Goal: Information Seeking & Learning: Understand process/instructions

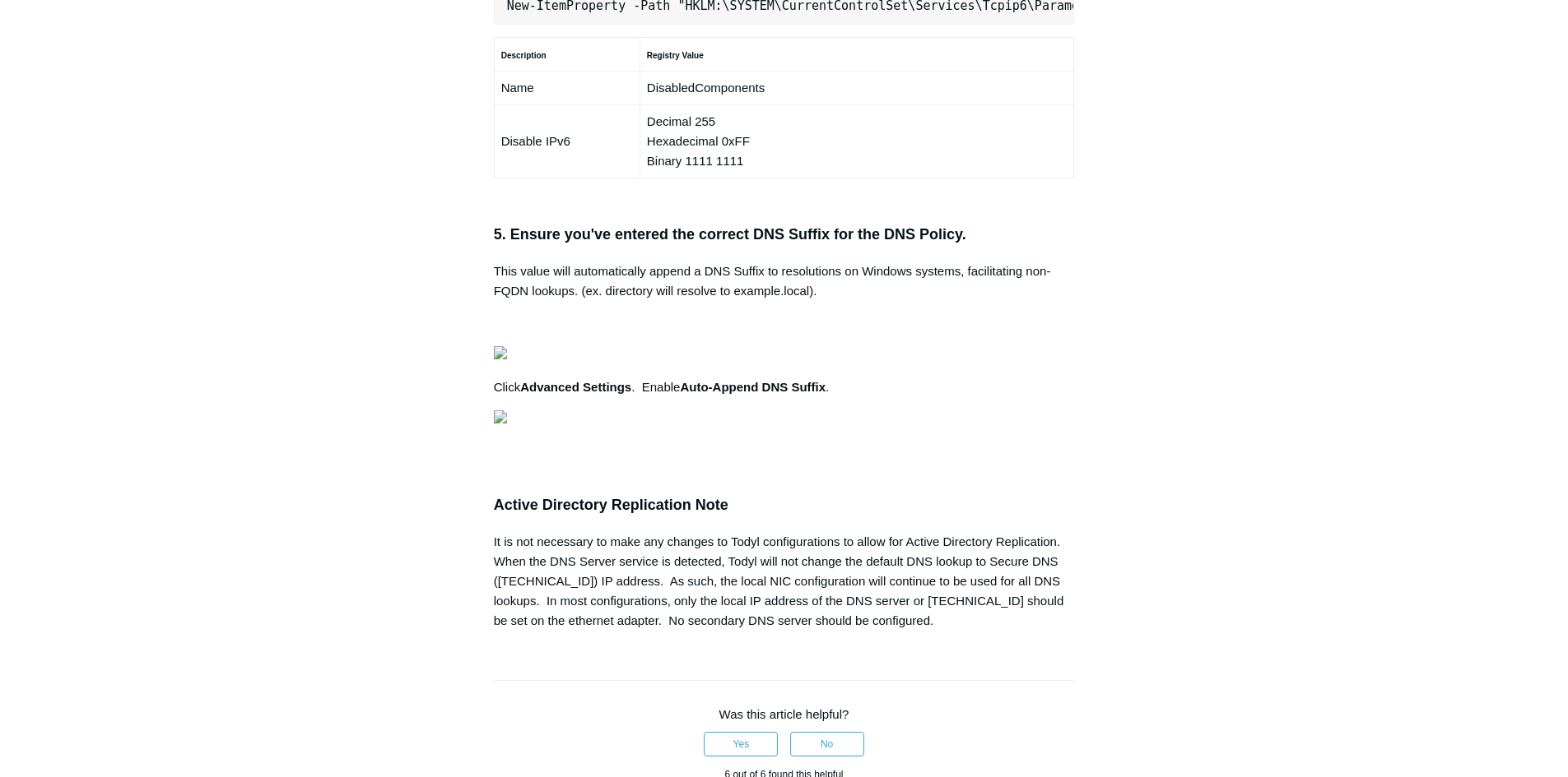
scroll to position [0, 517]
drag, startPoint x: 508, startPoint y: 222, endPoint x: 1101, endPoint y: 234, distance: 593.1
click at [1101, 234] on div "Articles in this section Secure DNS - Single-Label Domains Using 3rd Party DNS …" at bounding box center [784, 44] width 954 height 2258
copy pre "New-NetFirewallRule -DisplayName "Todyl SGN Network" -Direction Inbound -Progra…"
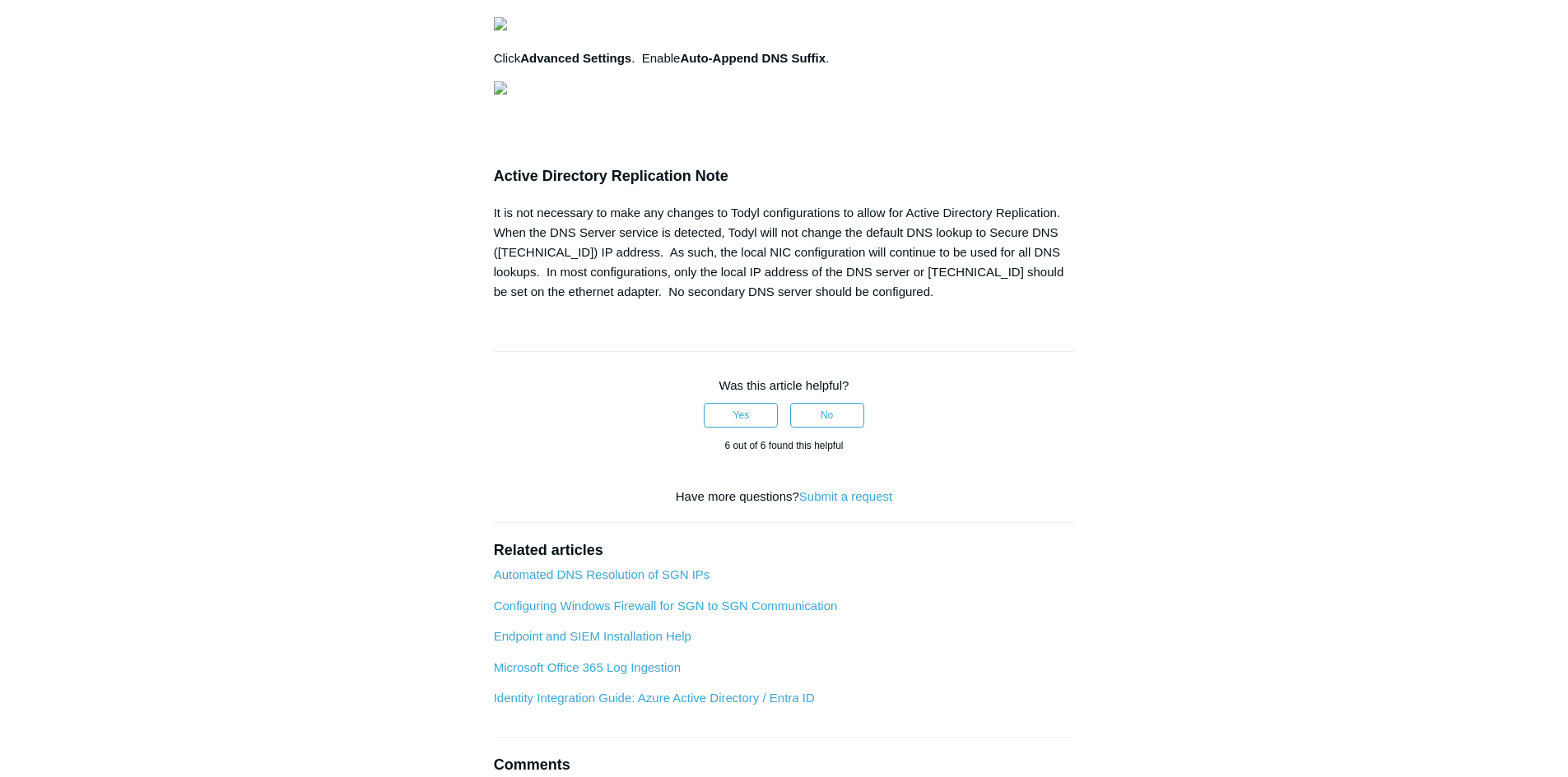
scroll to position [0, 152]
drag, startPoint x: 506, startPoint y: 358, endPoint x: 887, endPoint y: 355, distance: 381.0
copy pre "Set-Location -Path "HKLM:\SYSTEM\CurrentControlSet\Services\Tcpip6\Parameters""
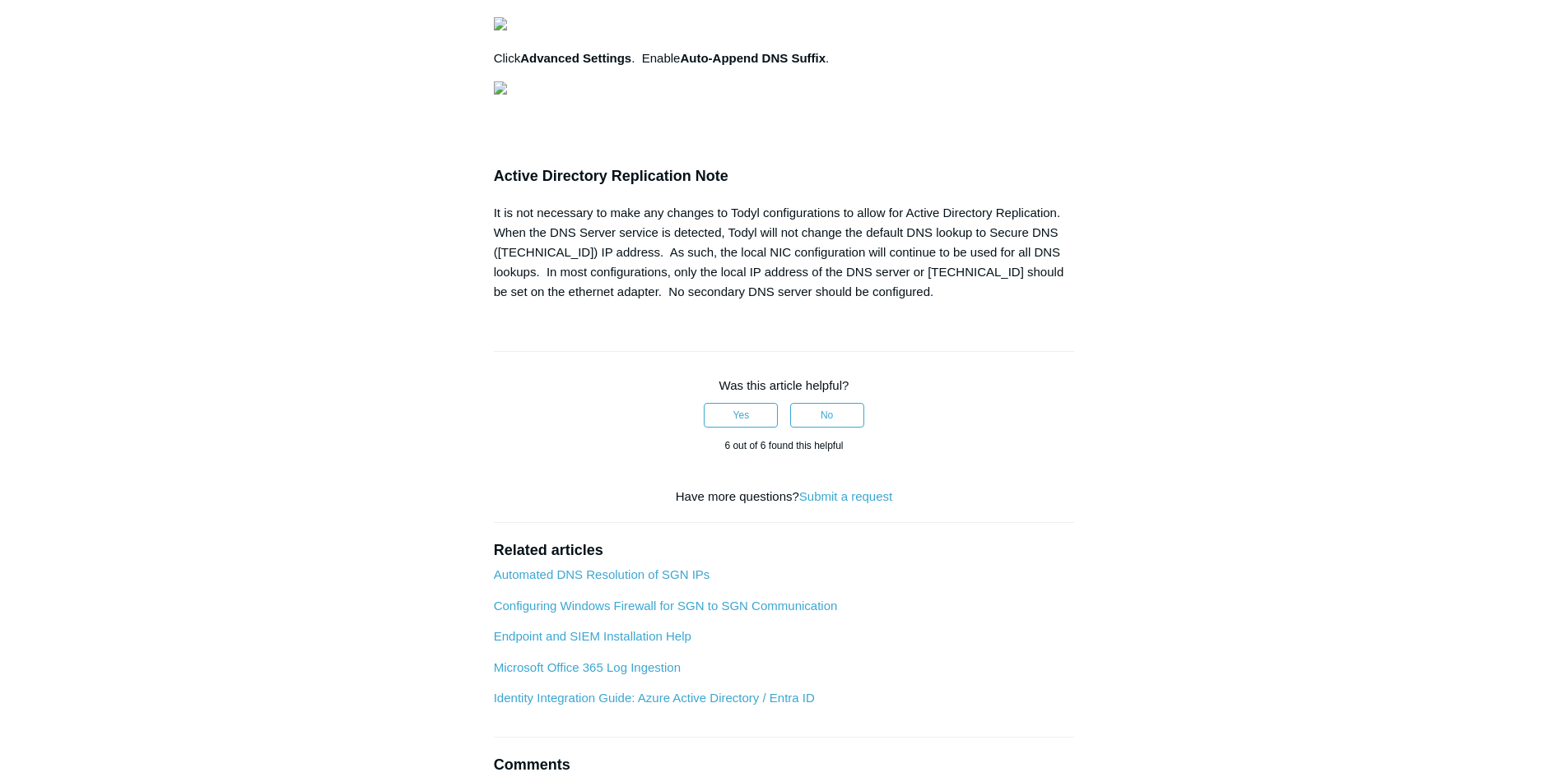
drag, startPoint x: 503, startPoint y: 421, endPoint x: 1061, endPoint y: 416, distance: 558.0
copy pre "New-ItemProperty -Path "HKLM:\SYSTEM\CurrentControlSet\Services\Tcpip6\Paramete…"
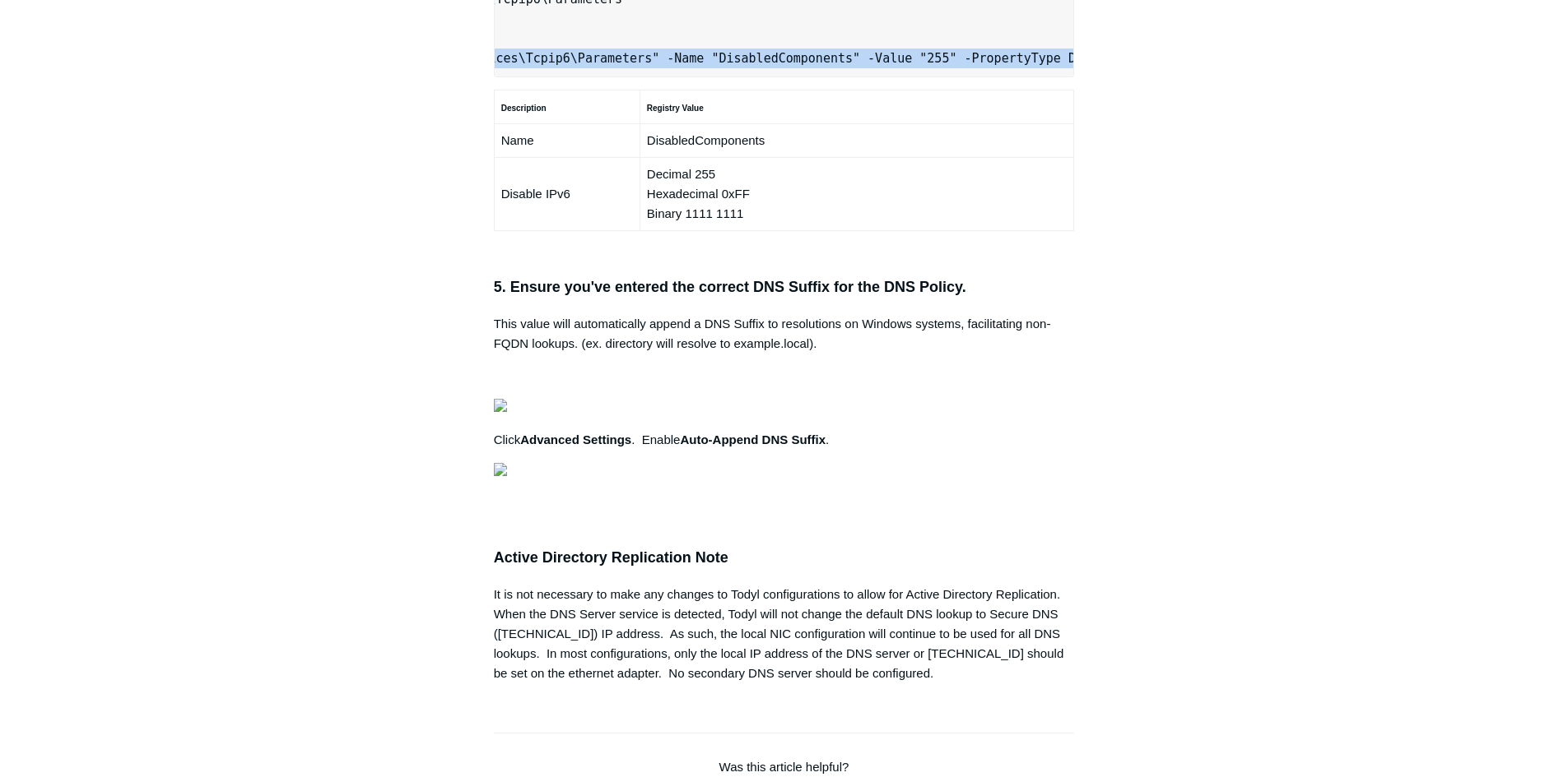
scroll to position [1152, 0]
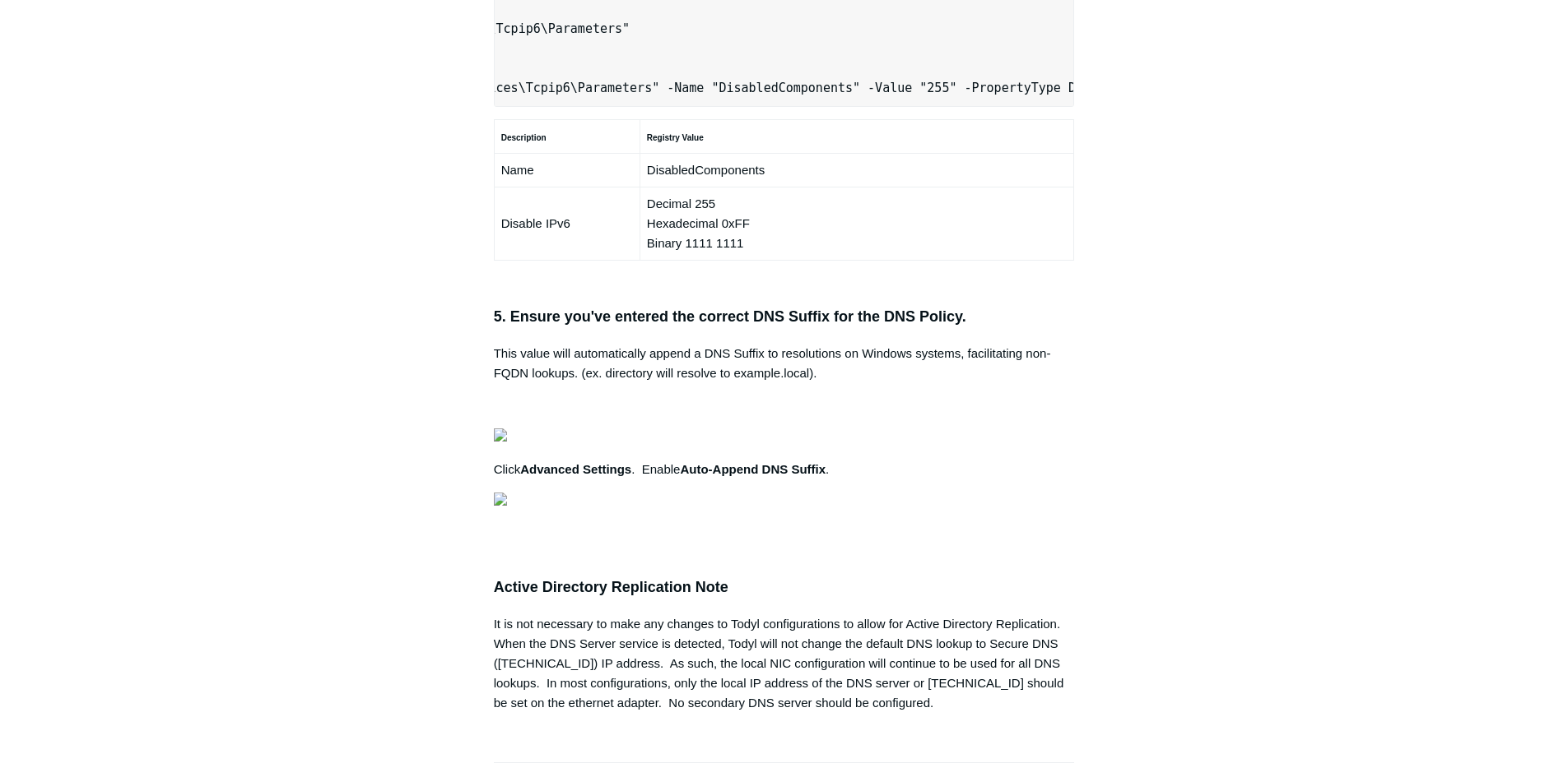
drag, startPoint x: 502, startPoint y: 302, endPoint x: 1073, endPoint y: 304, distance: 571.0
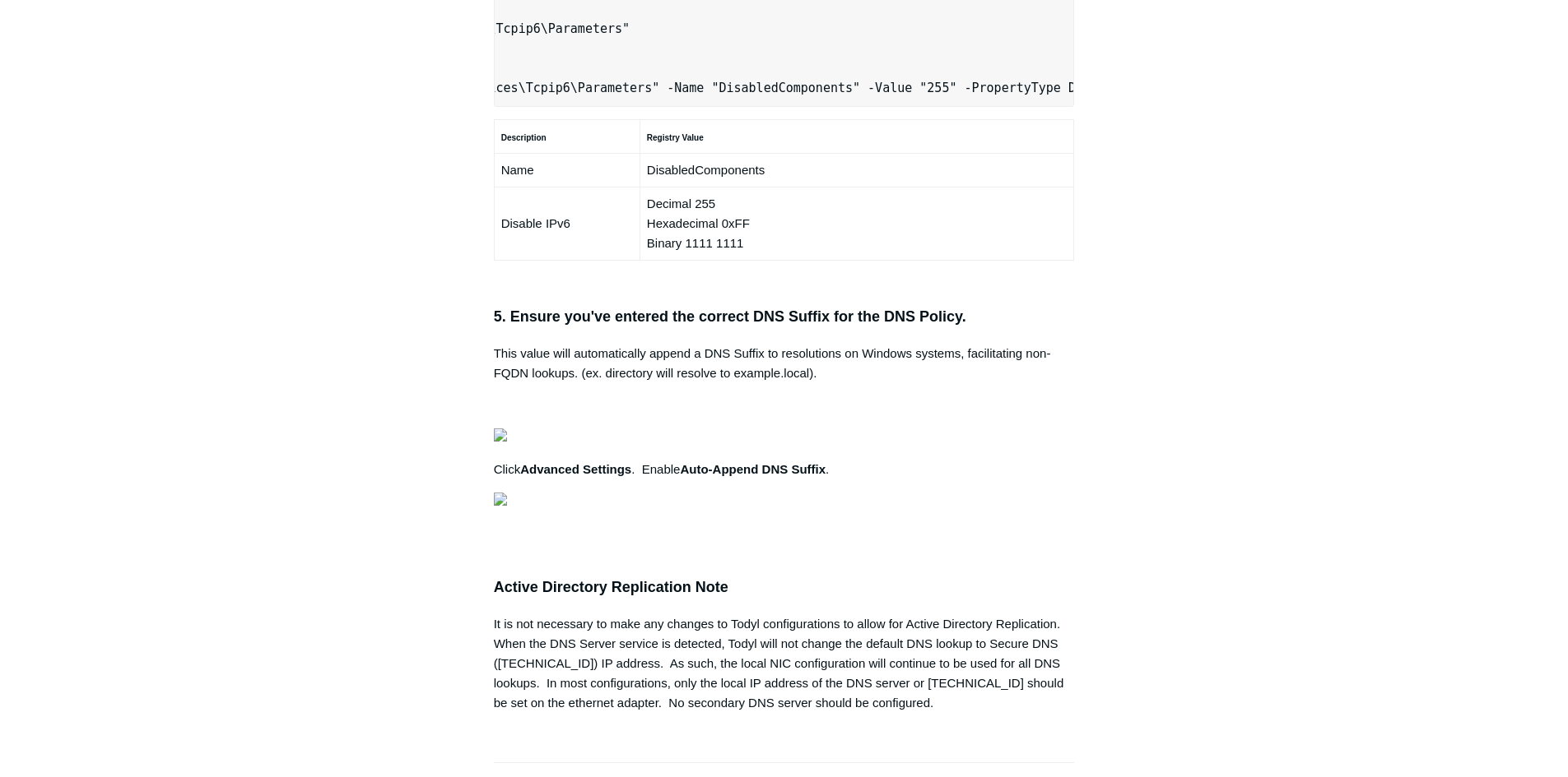
copy pre "New-NetFirewallRule -DisplayName "Todyl SGN Network" -Direction Inbound -Progra…"
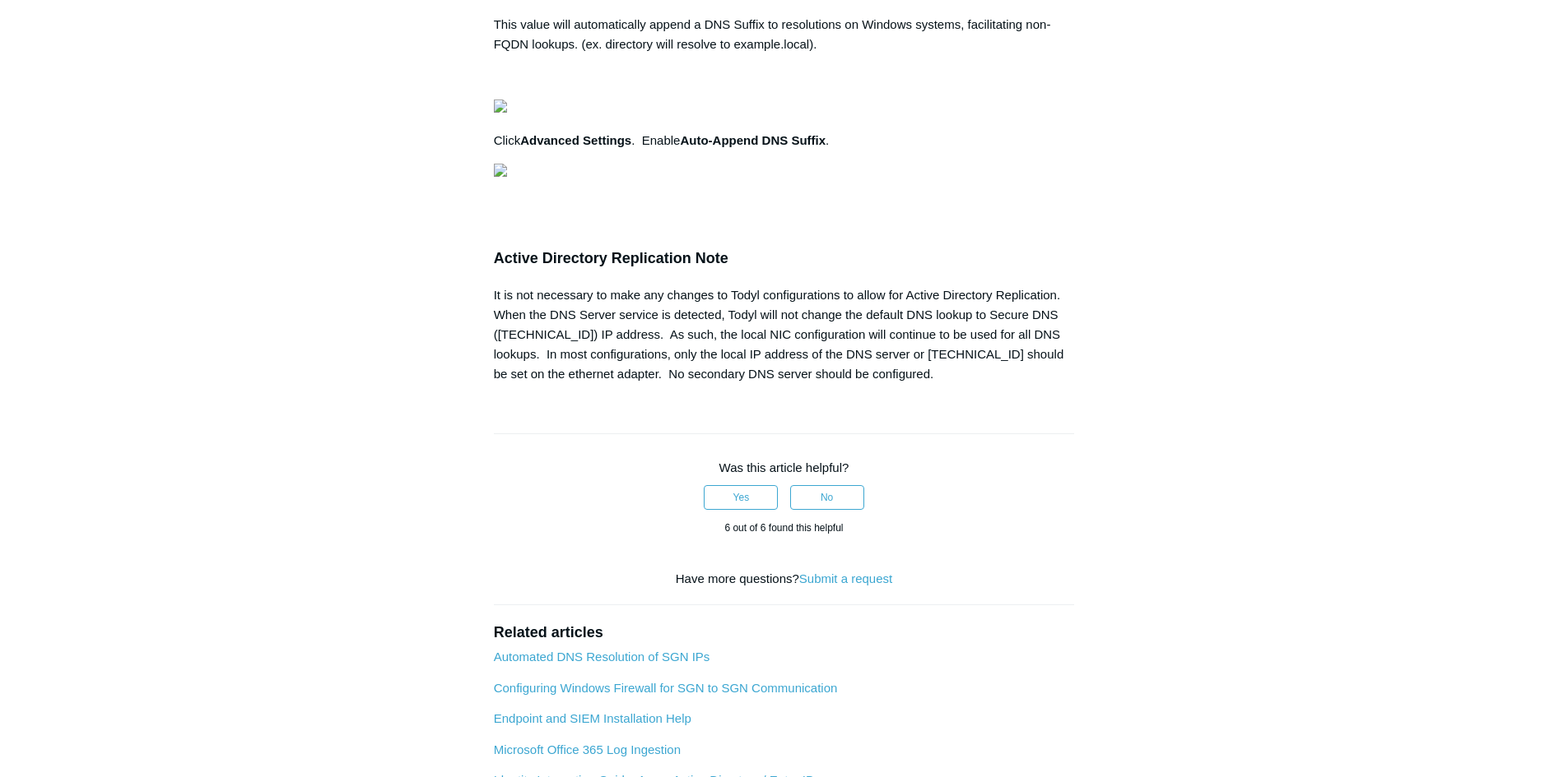
scroll to position [0, 0]
drag, startPoint x: 502, startPoint y: 440, endPoint x: 1048, endPoint y: 433, distance: 546.0
copy pre "Set-Location -Path "HKLM:\SYSTEM\CurrentControlSet\Services\Tcpip6\Parameters""
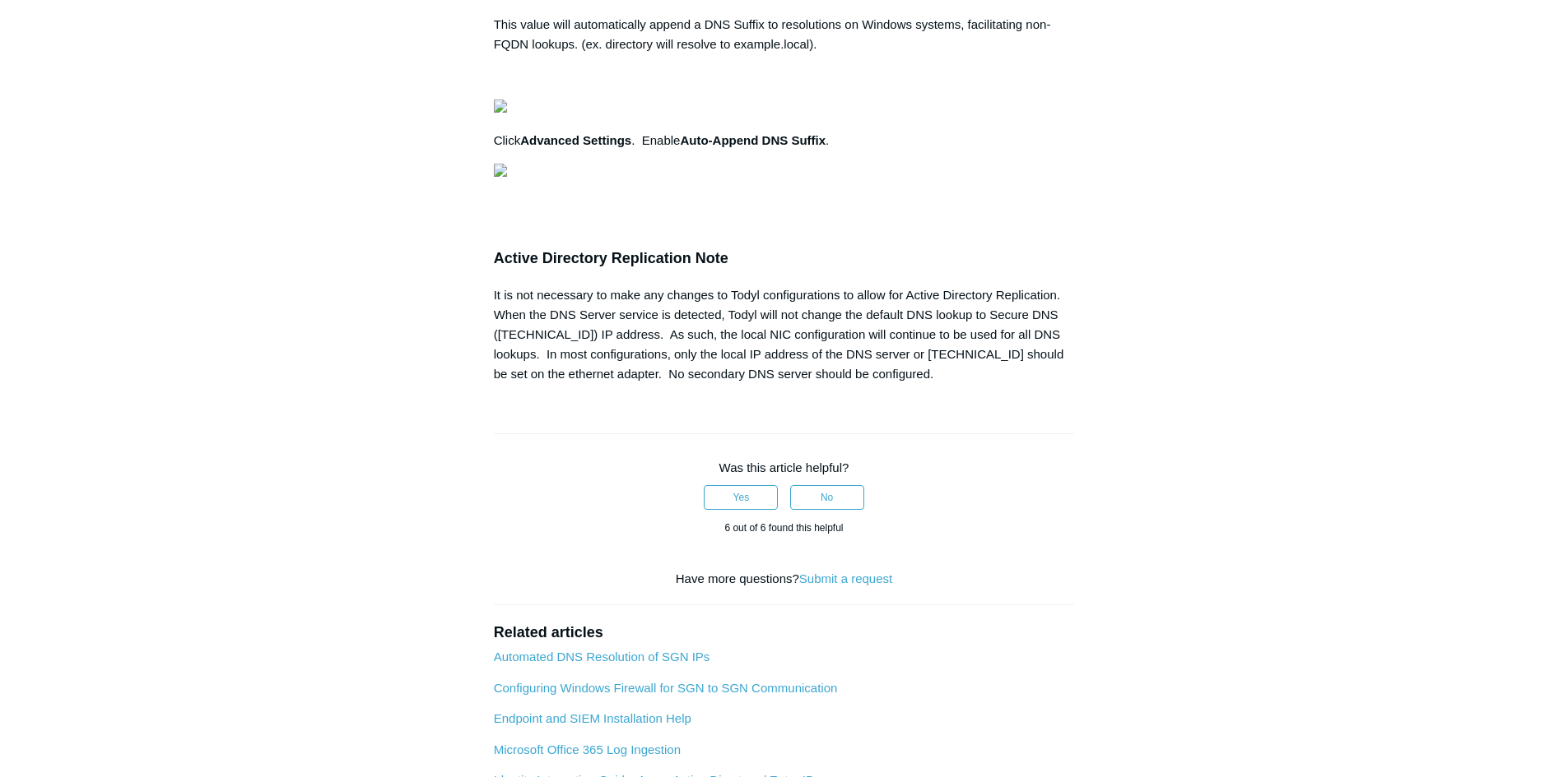
scroll to position [0, 457]
drag, startPoint x: 501, startPoint y: 506, endPoint x: 1060, endPoint y: 502, distance: 559.0
copy pre "New-ItemProperty -Path "HKLM:\SYSTEM\CurrentControlSet\Services\Tcpip6\Paramete…"
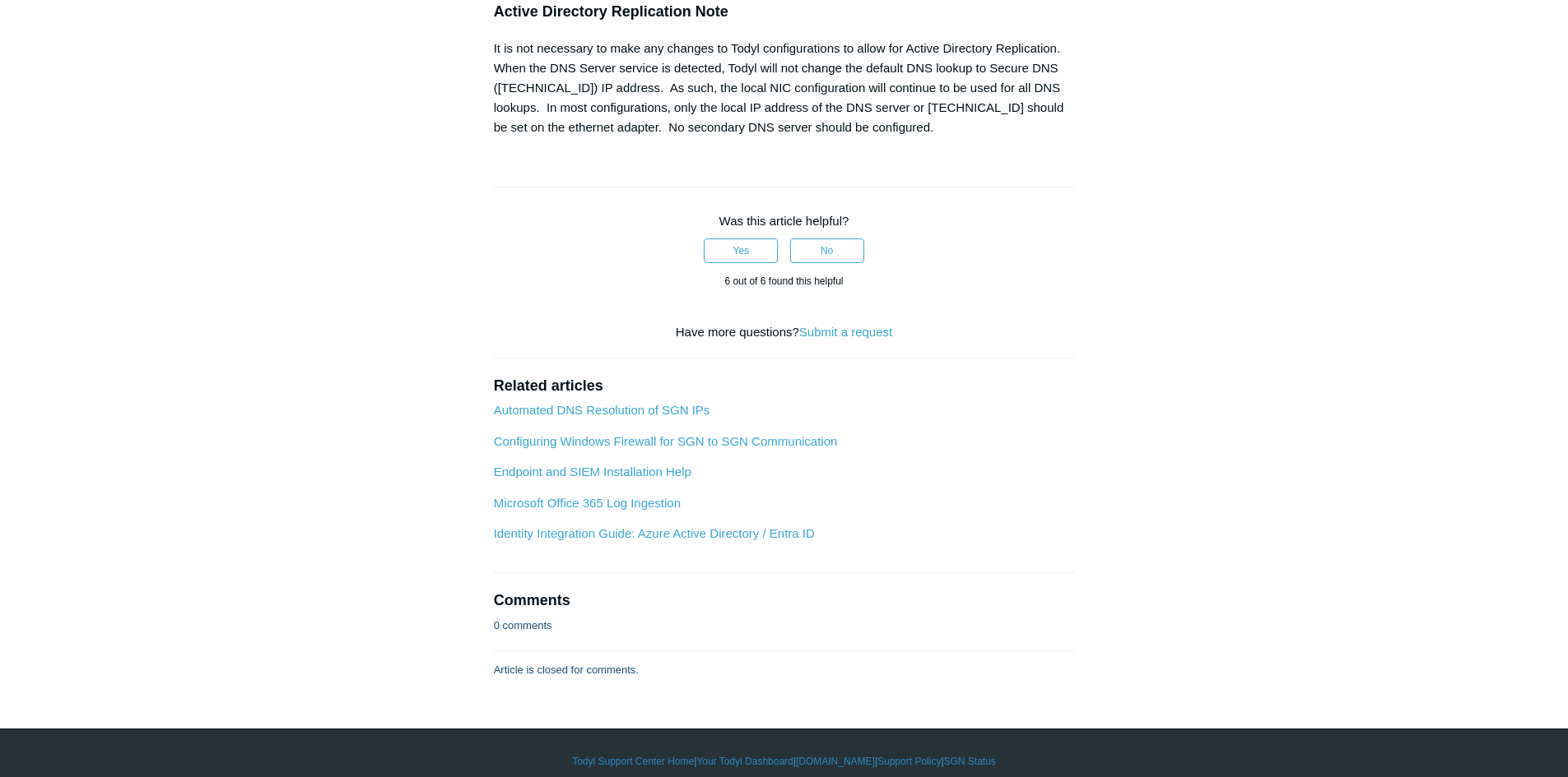
scroll to position [0, 0]
copy pre "New-ItemProperty -Path "HKLM:\SYSTEM\CurrentControlSet\Services\Tcpip6\Paramete…"
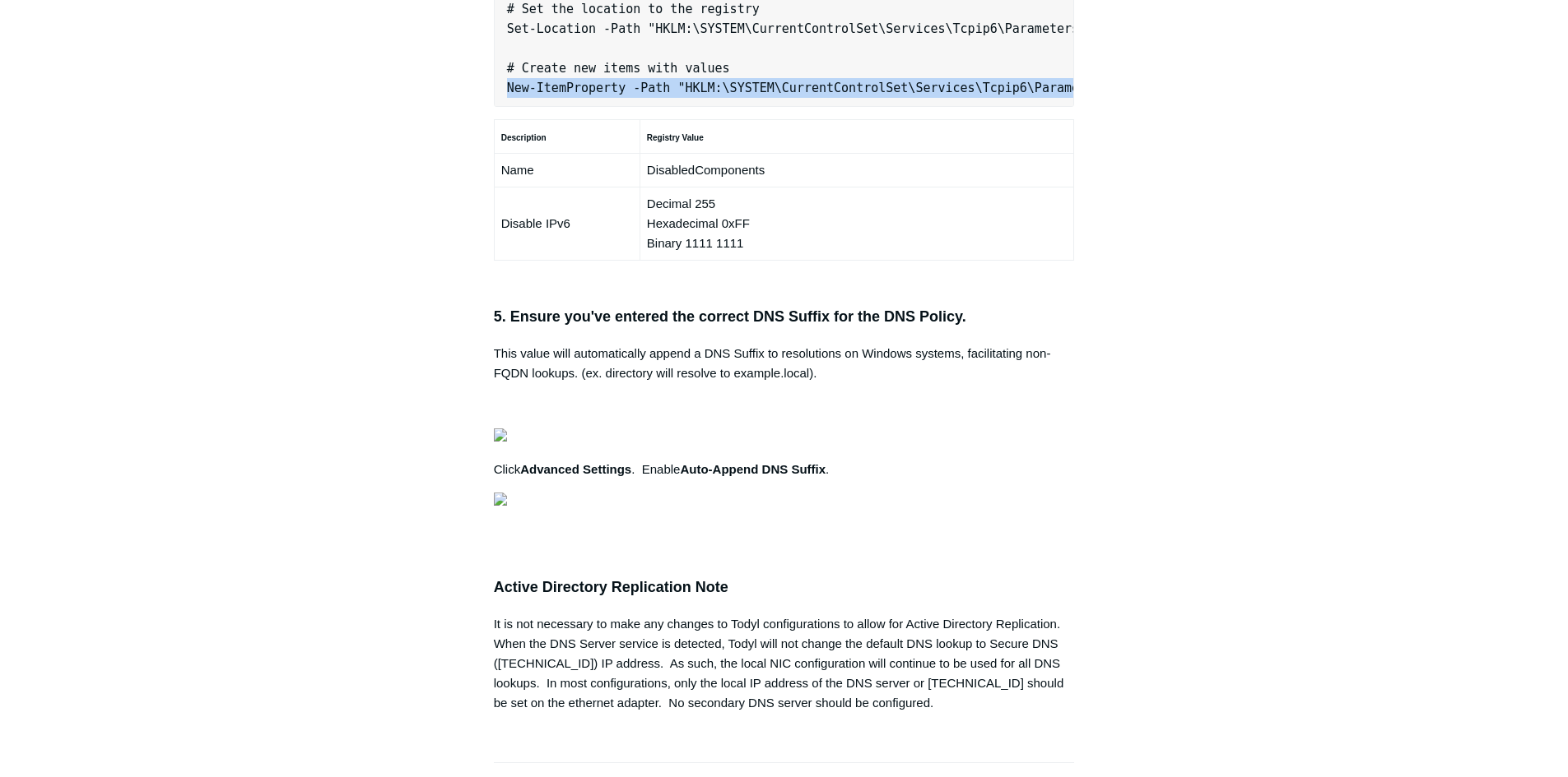
scroll to position [0, 12]
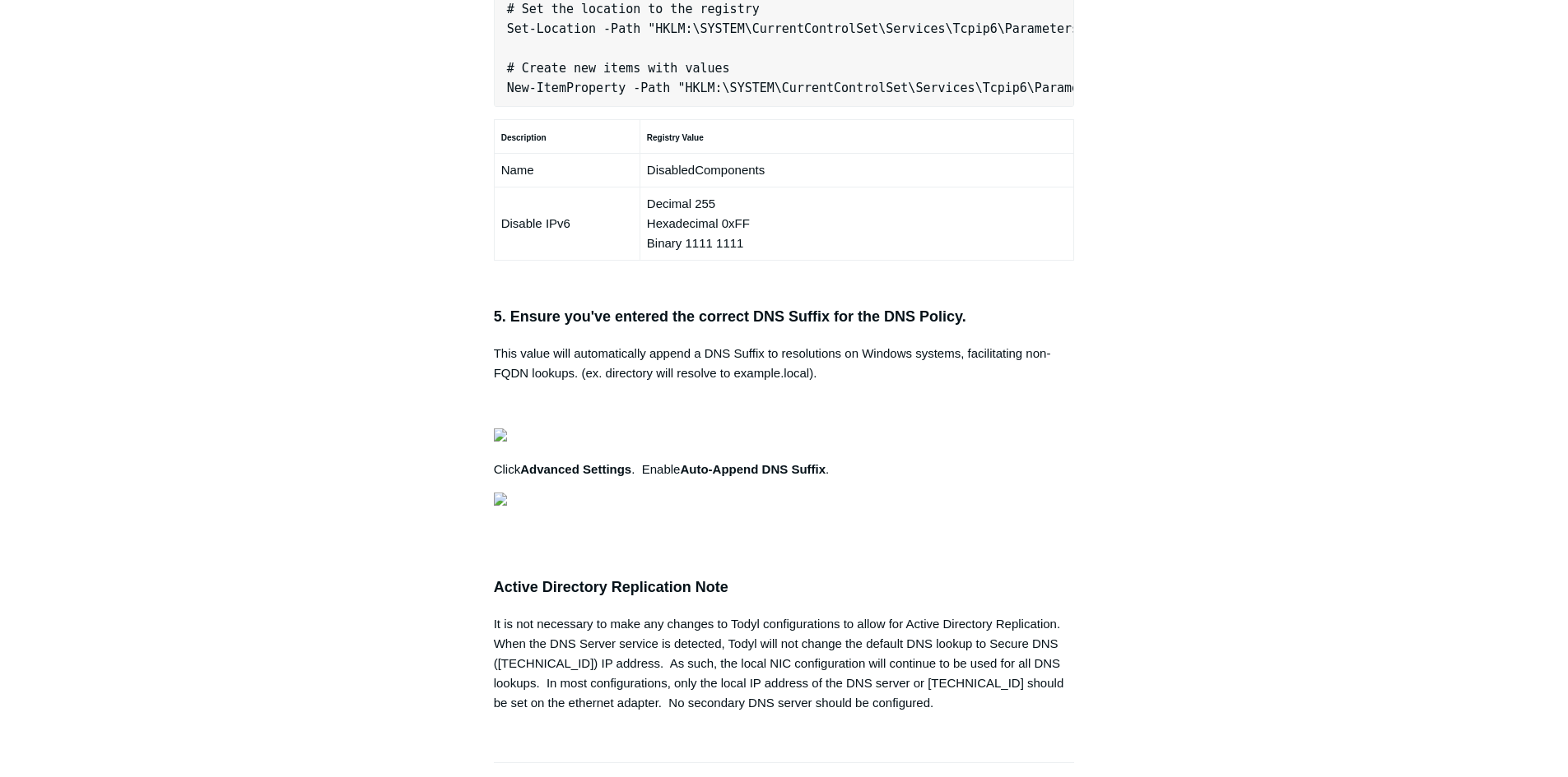
click at [495, 302] on article "Secure DNS with Local AD/DNS Checklist Follow Not yet followed by anyone The fo…" at bounding box center [784, 126] width 630 height 2258
drag, startPoint x: 494, startPoint y: 307, endPoint x: 1214, endPoint y: 290, distance: 720.2
click at [1214, 290] on div "Articles in this section Secure DNS - Single-Label Domains Using 3rd Party DNS …" at bounding box center [784, 126] width 954 height 2258
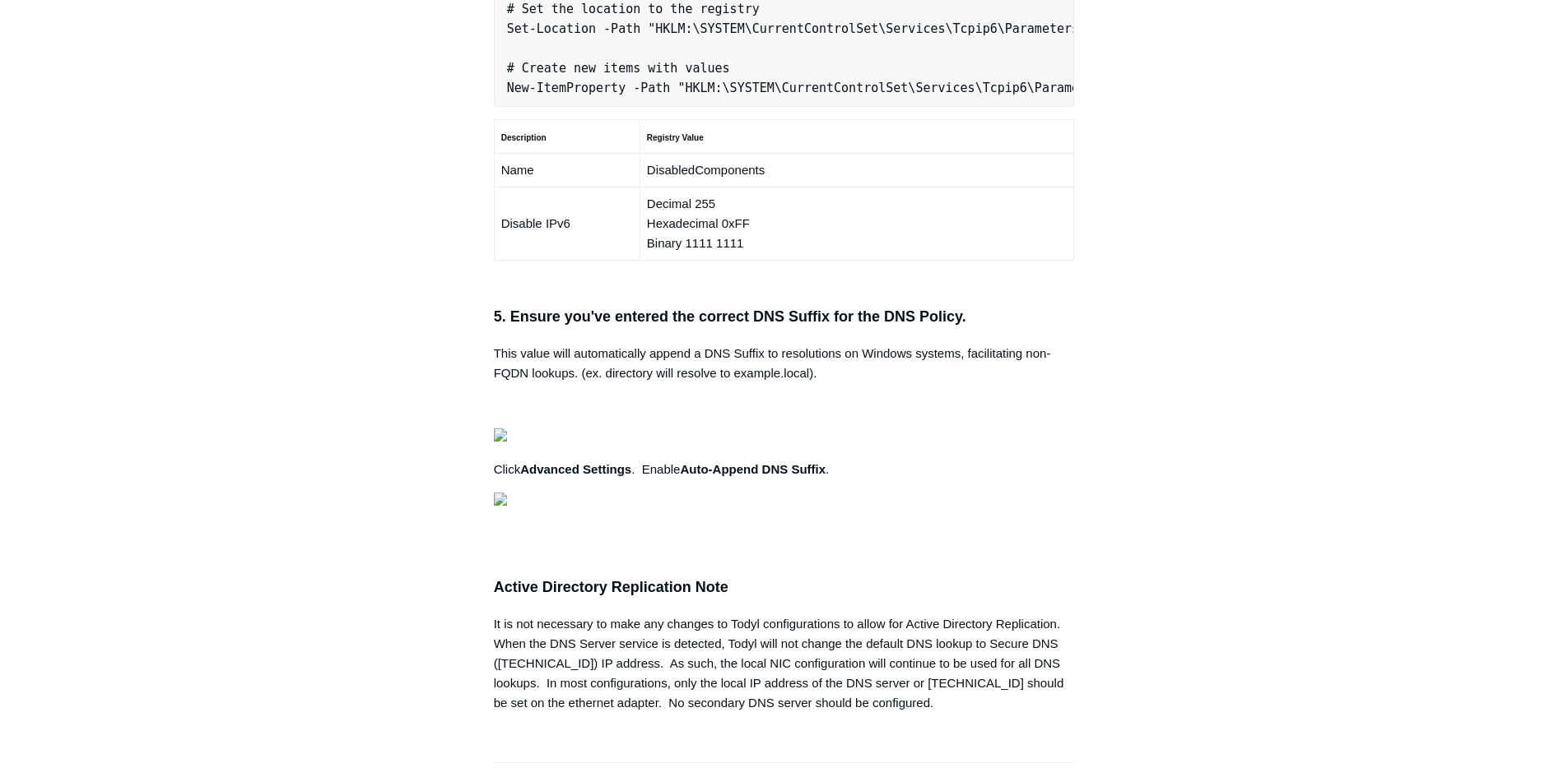
copy pre "New-NetFirewallRule -DisplayName "Todyl SGN Network" -Direction Inbound -Progra…"
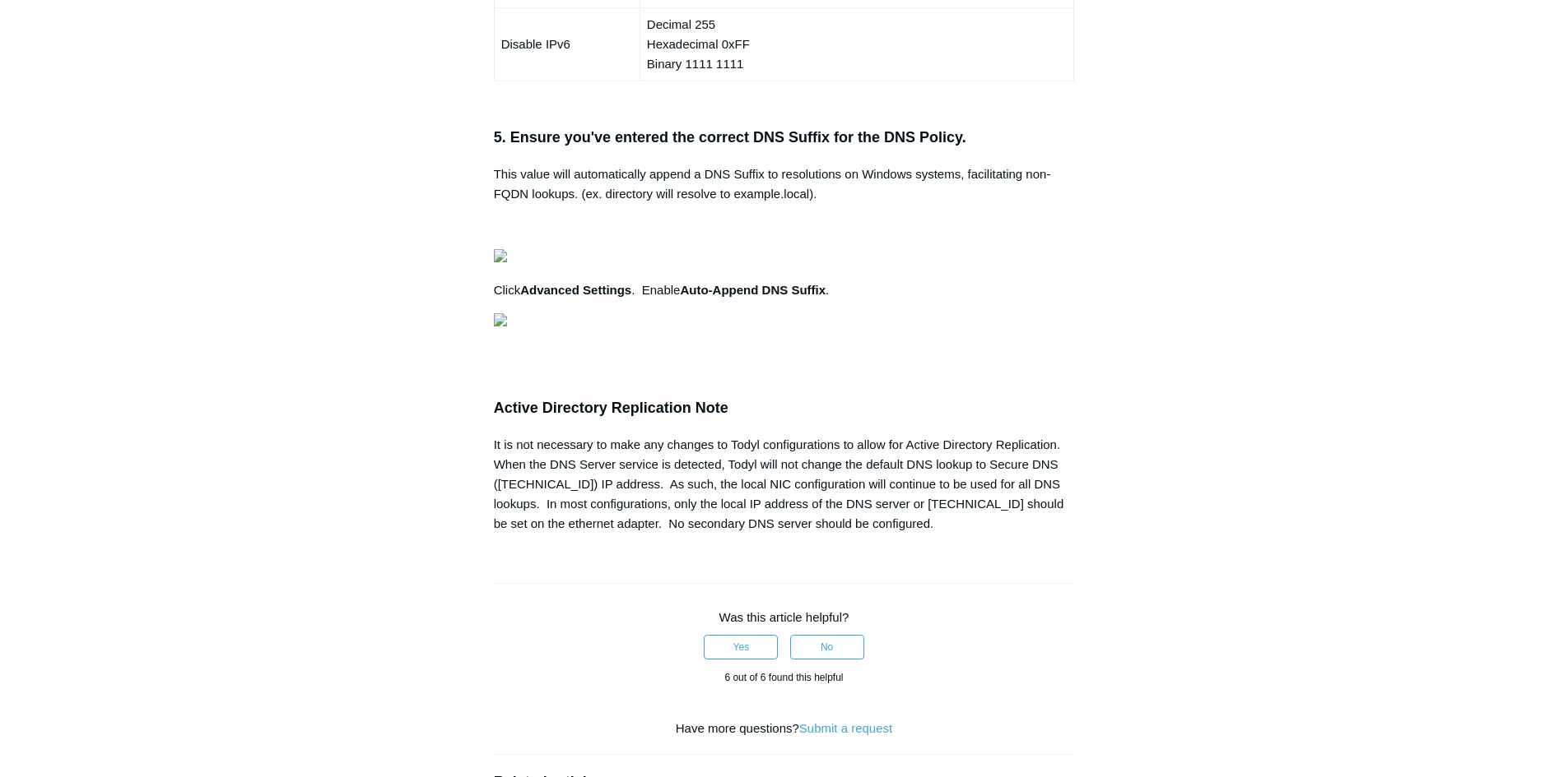
scroll to position [1481, 0]
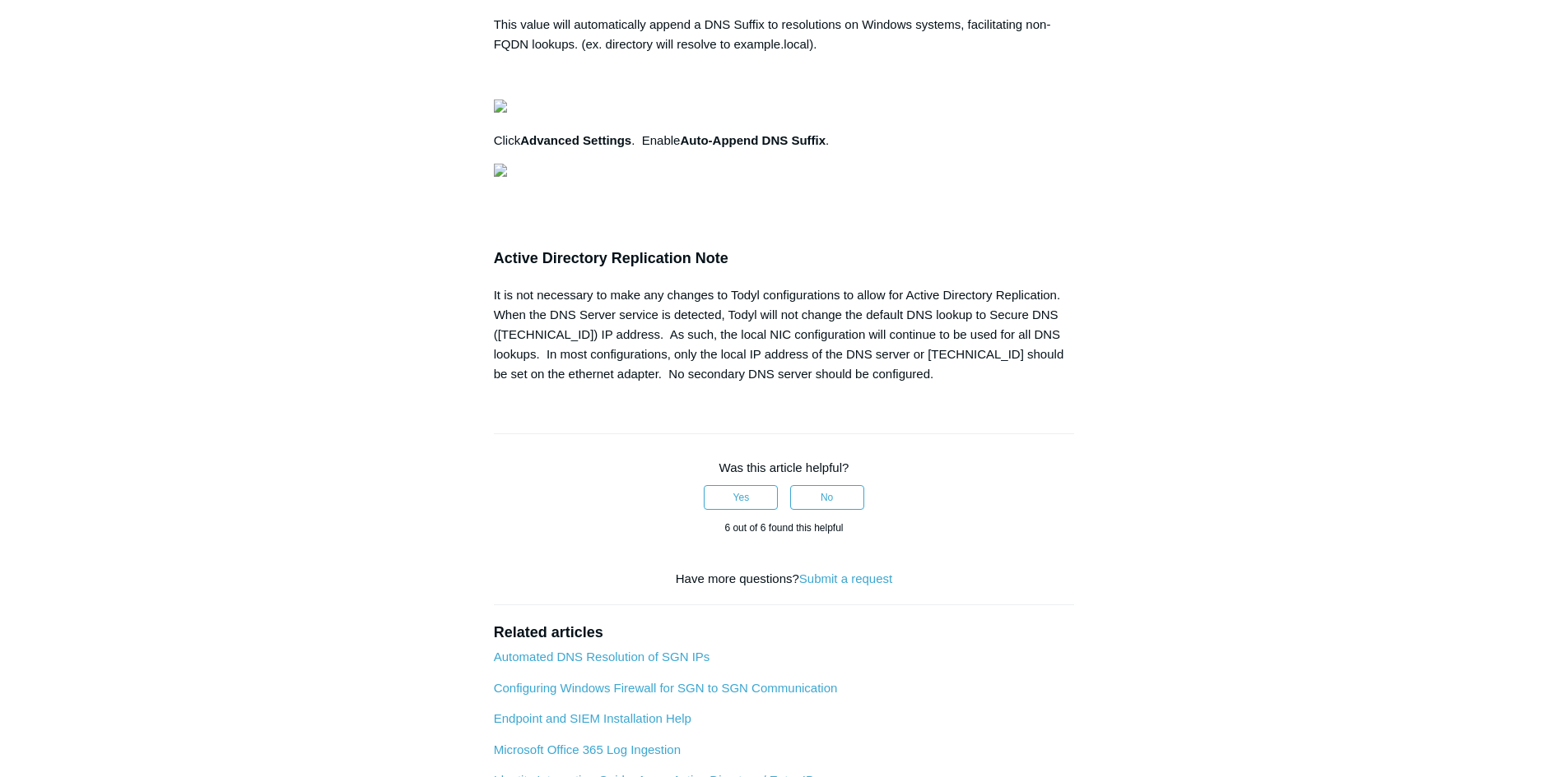
drag, startPoint x: 508, startPoint y: 446, endPoint x: 1044, endPoint y: 439, distance: 536.0
copy pre "Set-Location -Path "HKLM:\SYSTEM\CurrentControlSet\Services\Tcpip6\Parameters""
drag, startPoint x: 515, startPoint y: 504, endPoint x: 1073, endPoint y: 500, distance: 558.0
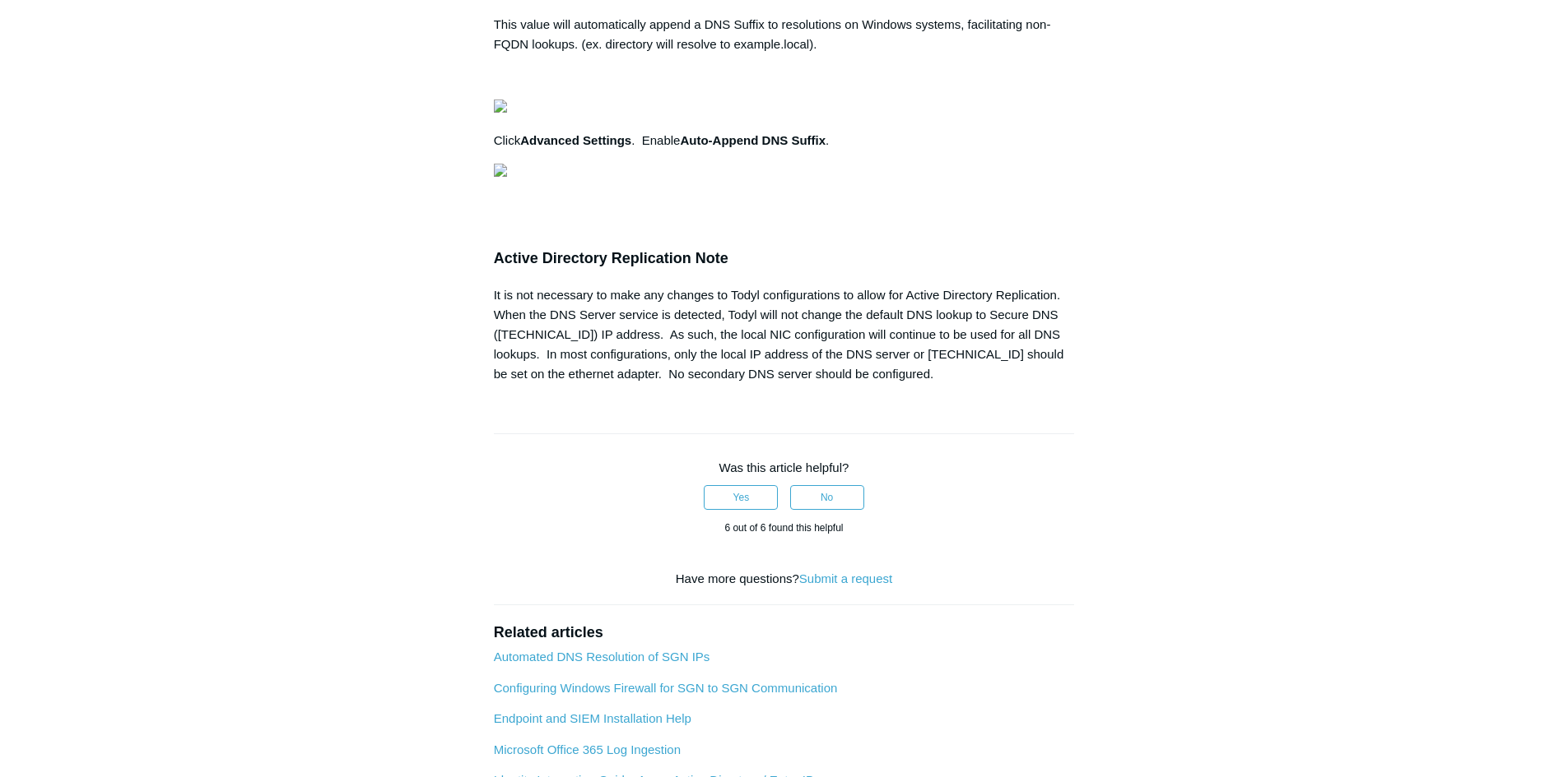
copy pre "New-ItemProperty -Path "HKLM:\SYSTEM\CurrentControlSet\Services\Tcpip6\Paramete…"
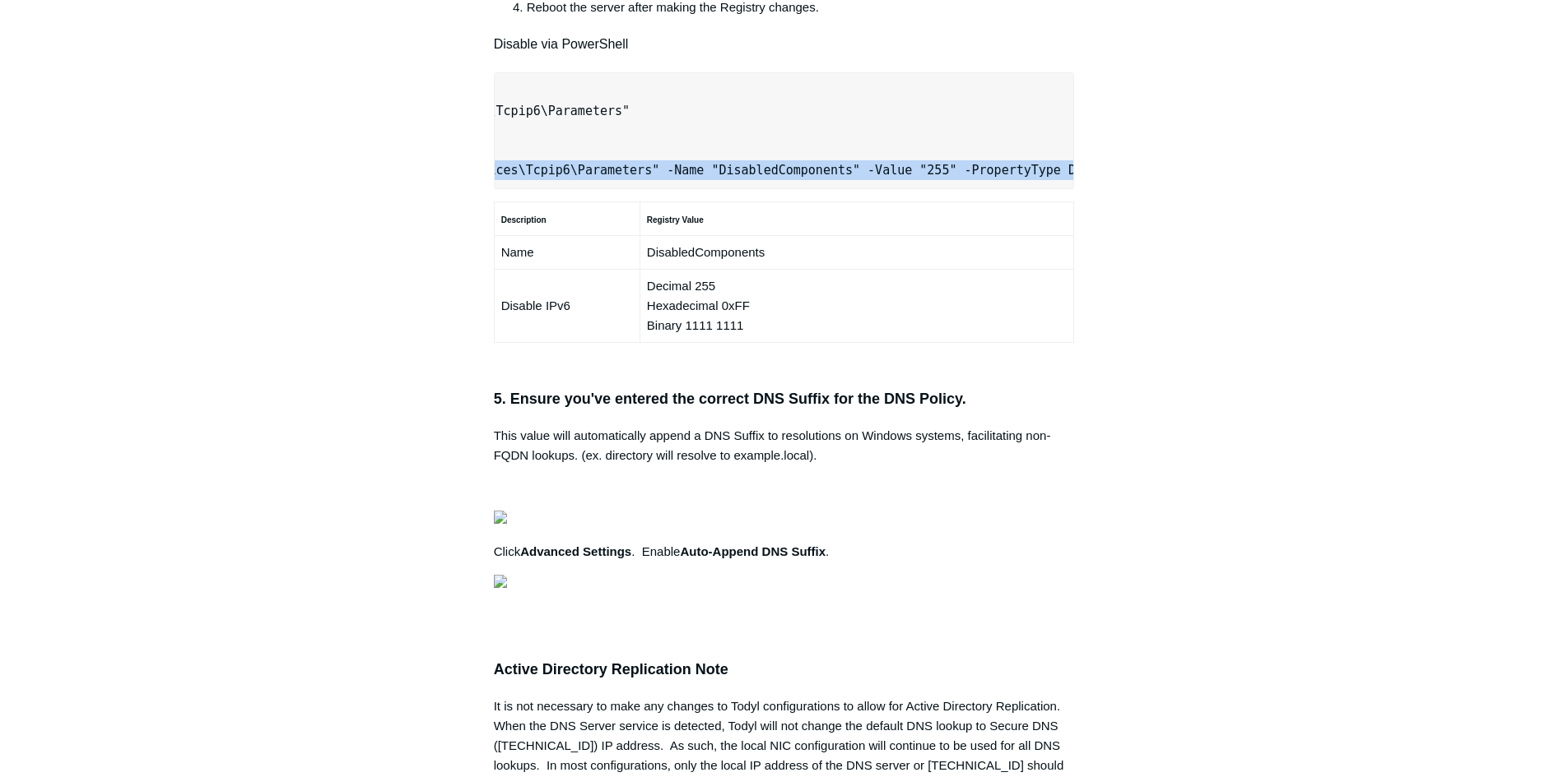
scroll to position [0, 12]
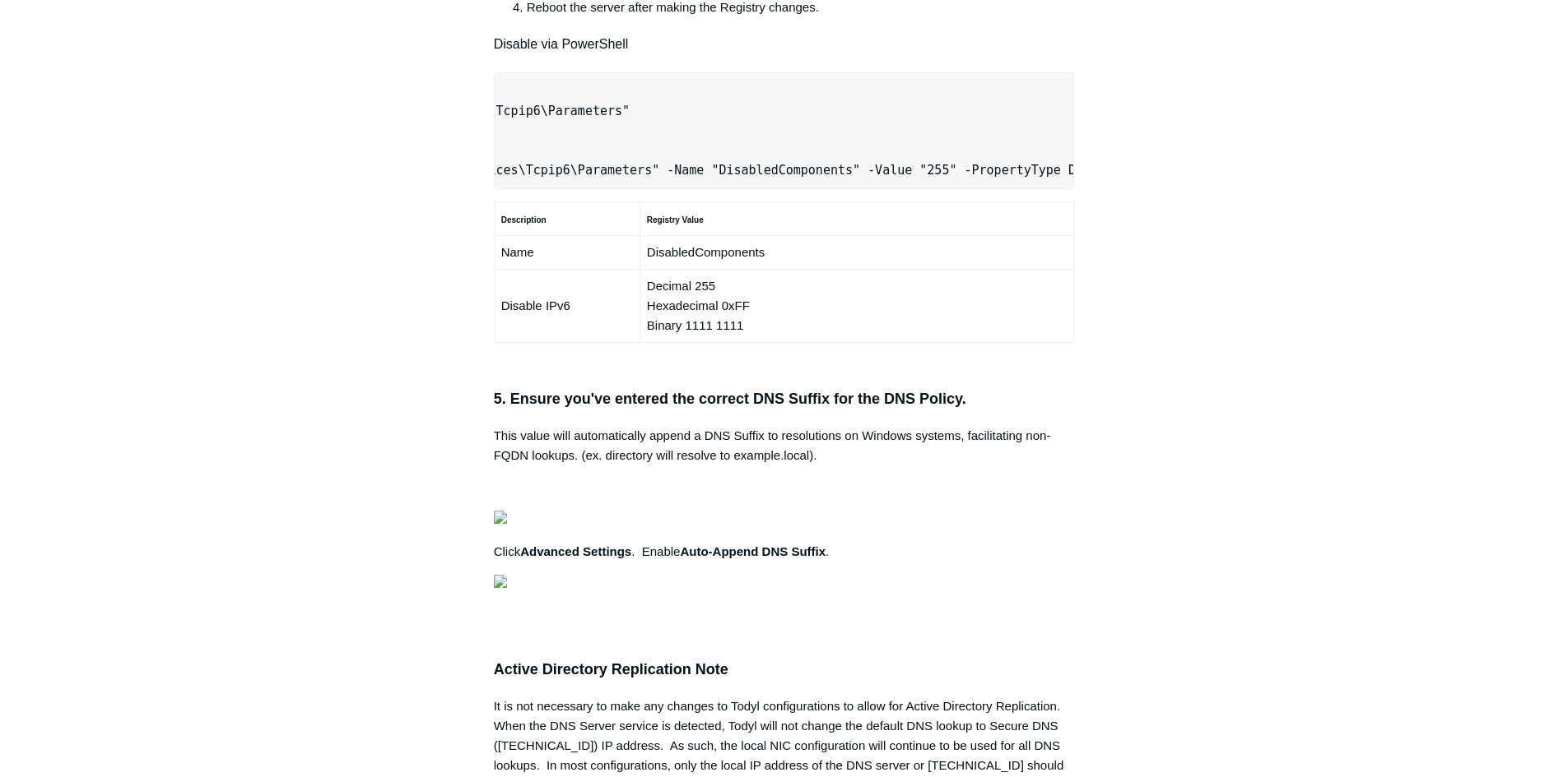
drag, startPoint x: 499, startPoint y: 388, endPoint x: 1027, endPoint y: 377, distance: 528.1
drag, startPoint x: 1027, startPoint y: 377, endPoint x: 1036, endPoint y: 380, distance: 9.5
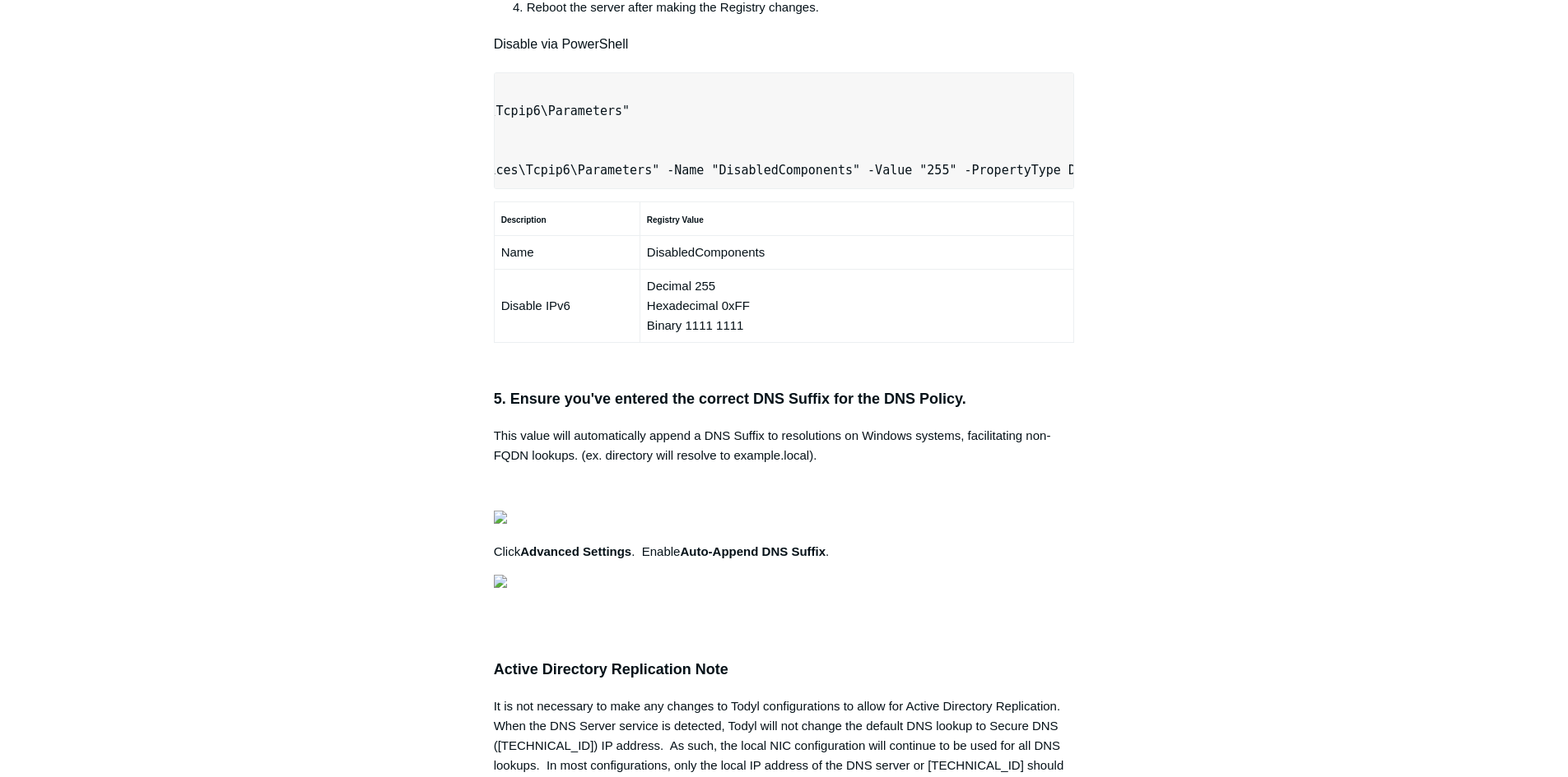
scroll to position [0, 0]
drag, startPoint x: 1066, startPoint y: 388, endPoint x: 271, endPoint y: 417, distance: 795.5
click at [264, 417] on main "Todyl Support Center SASE & ZeroTrust - Secure DNS Configuration Articles in th…" at bounding box center [784, 164] width 1568 height 2349
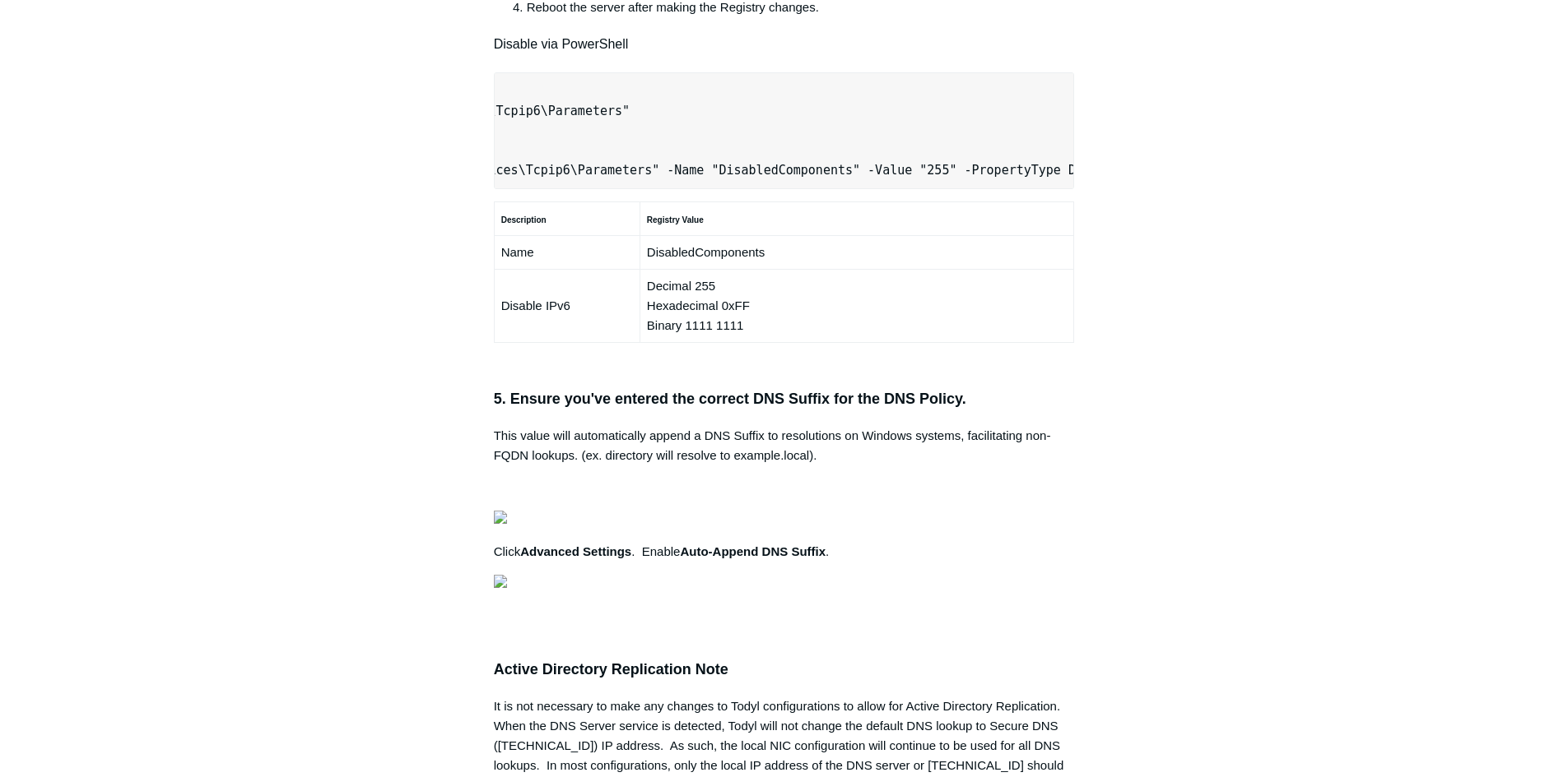
drag, startPoint x: 506, startPoint y: 389, endPoint x: 1148, endPoint y: 385, distance: 642.0
click at [1151, 379] on div "Articles in this section Secure DNS - Single-Label Domains Using 3rd Party DNS …" at bounding box center [784, 208] width 954 height 2258
click at [146, 204] on main "Todyl Support Center SASE & ZeroTrust - Secure DNS Configuration Articles in th…" at bounding box center [784, 164] width 1568 height 2349
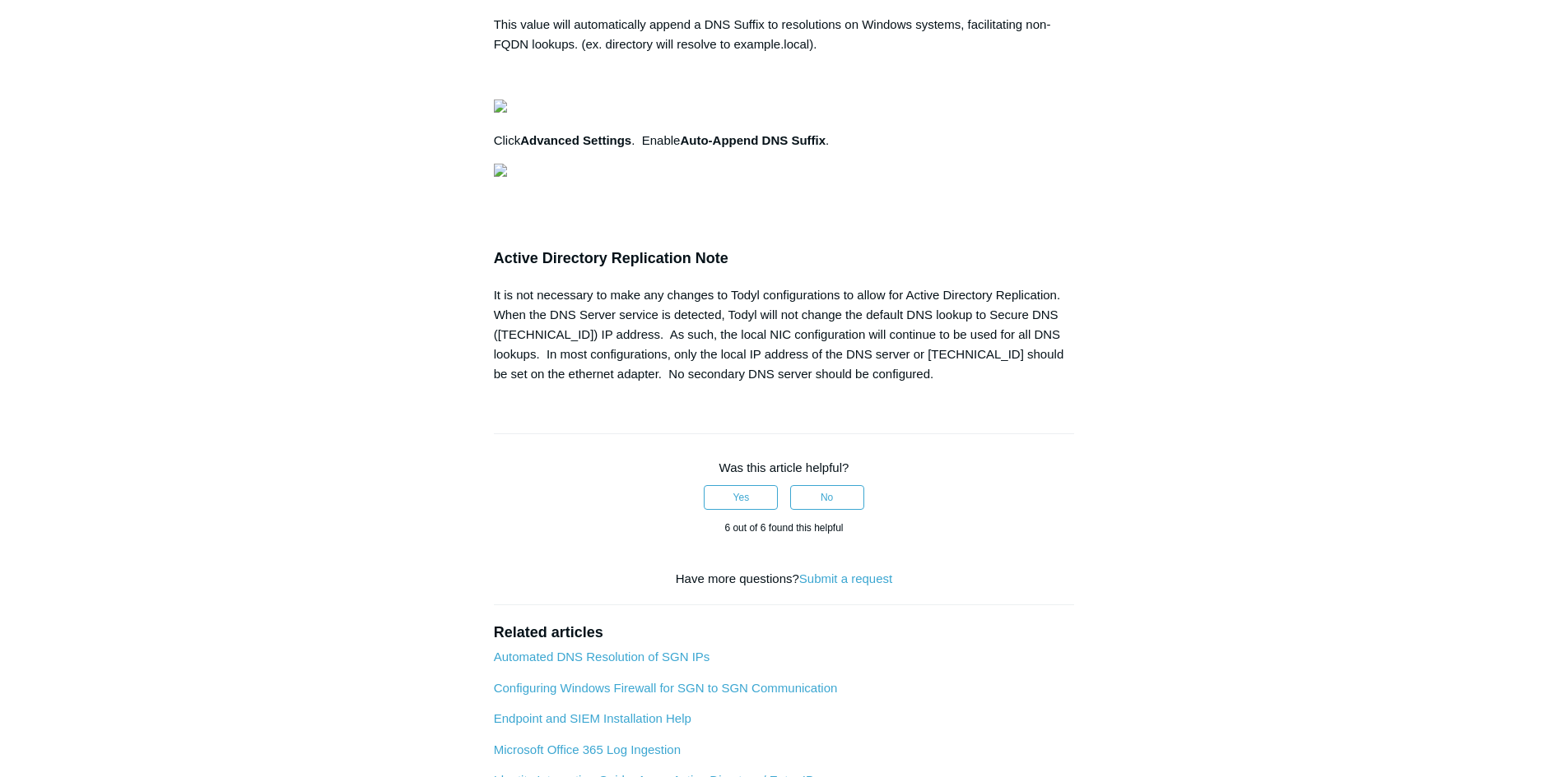
scroll to position [0, 0]
drag, startPoint x: 896, startPoint y: 448, endPoint x: 506, endPoint y: 448, distance: 390.0
drag, startPoint x: 86, startPoint y: 468, endPoint x: 174, endPoint y: 469, distance: 88.0
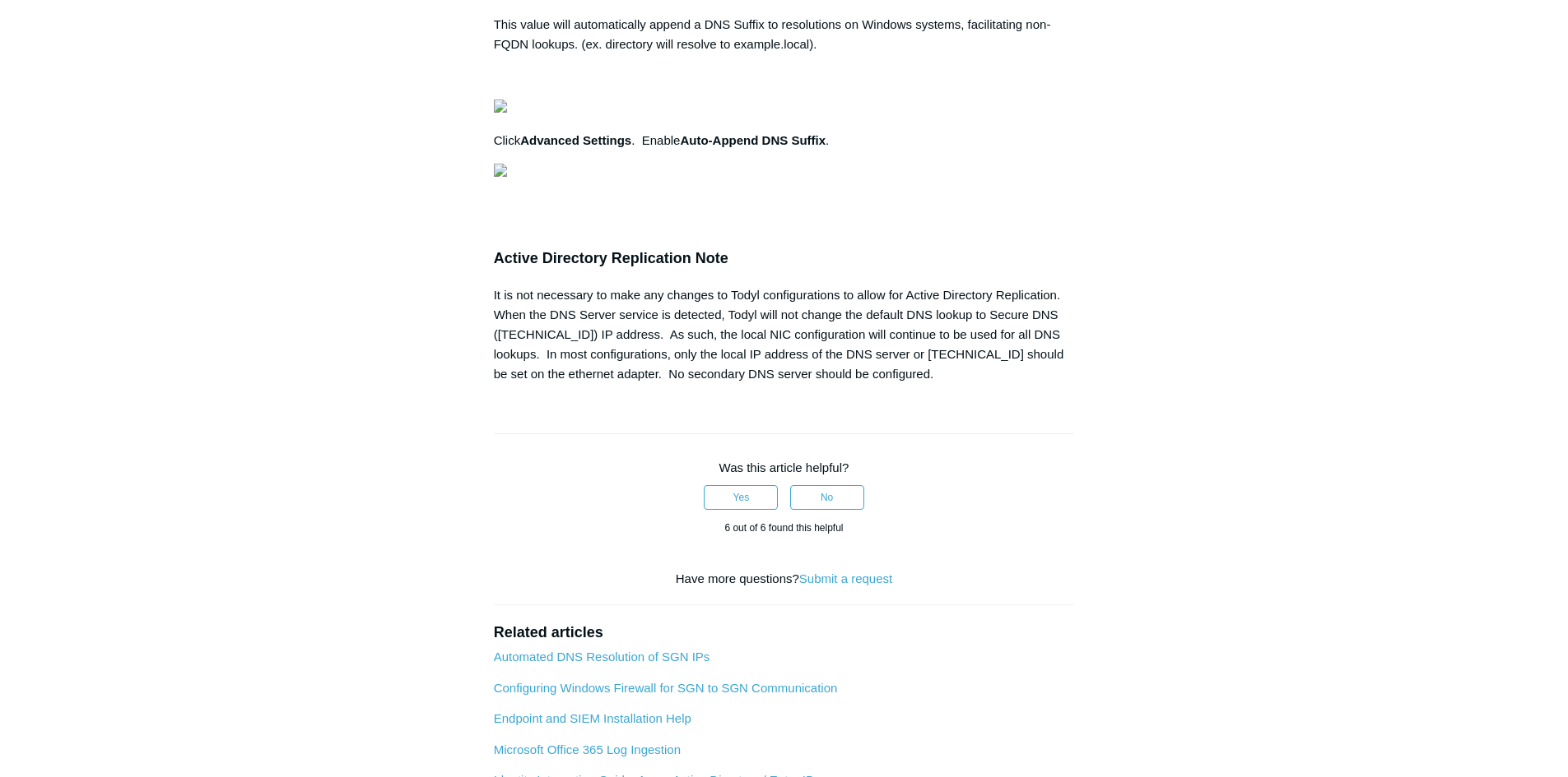
scroll to position [0, 457]
drag, startPoint x: 506, startPoint y: 502, endPoint x: 1062, endPoint y: 508, distance: 556.0
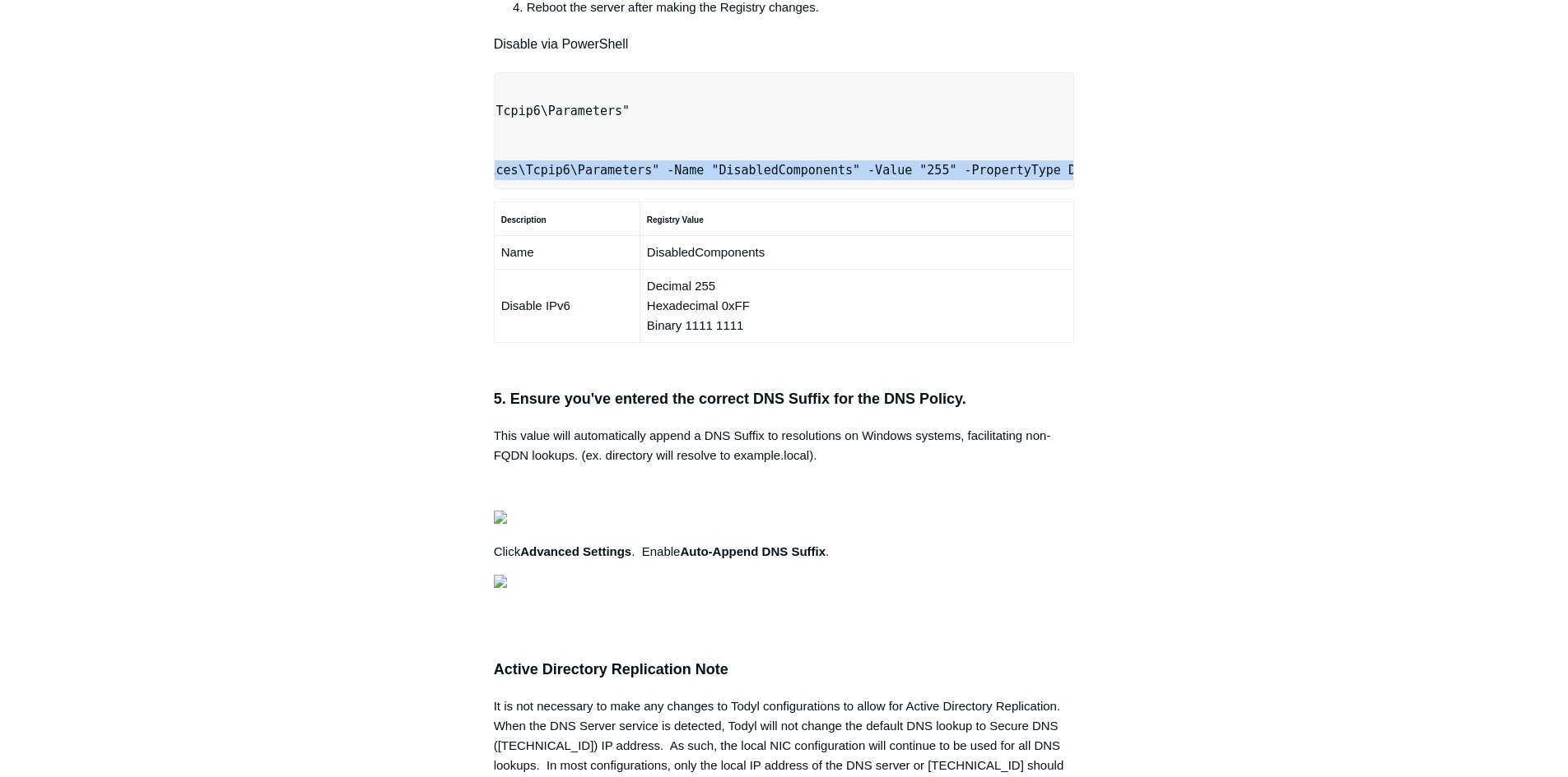
scroll to position [0, 517]
drag, startPoint x: 504, startPoint y: 388, endPoint x: 1065, endPoint y: 392, distance: 561.0
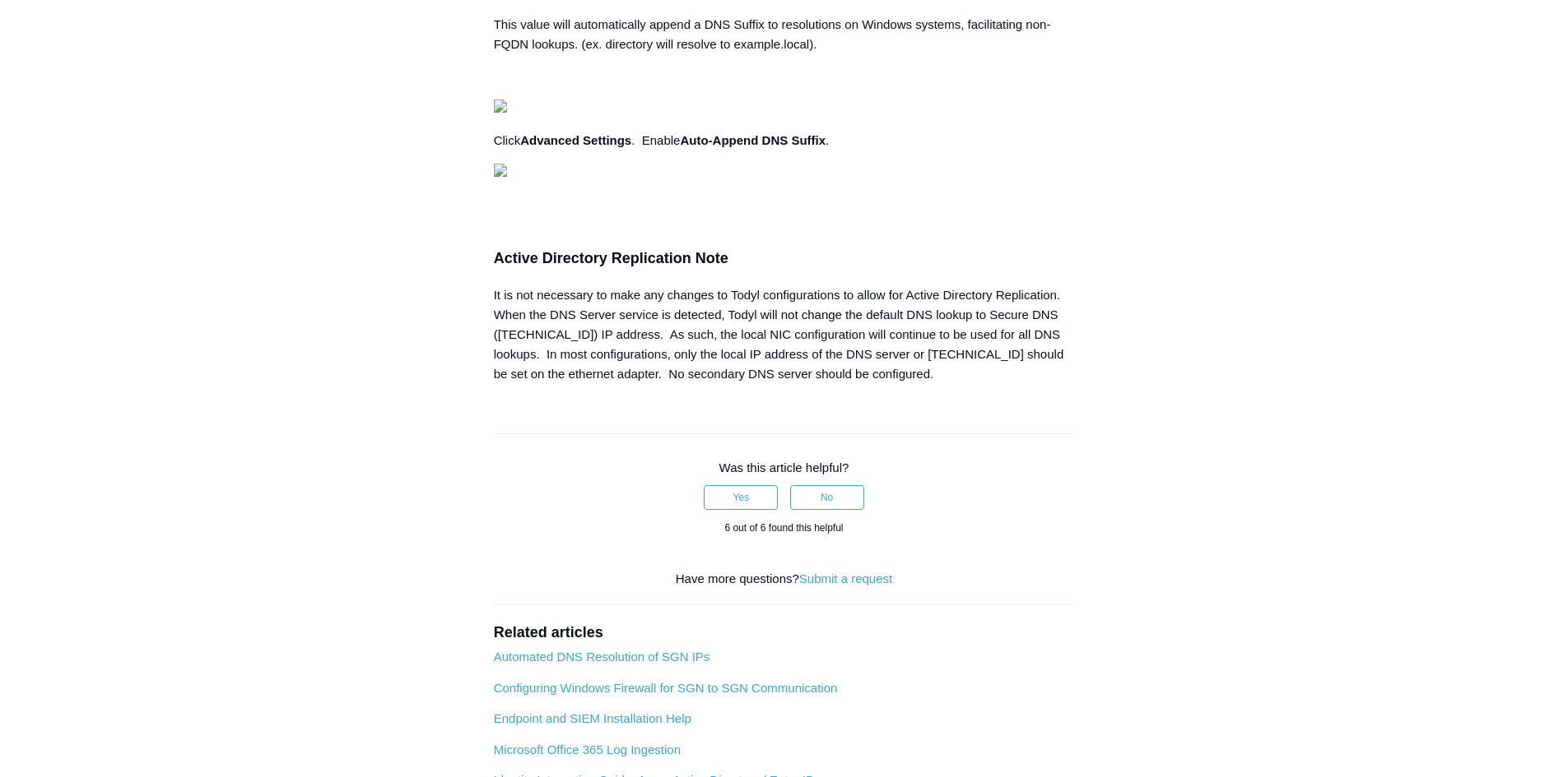
scroll to position [0, 0]
drag, startPoint x: 501, startPoint y: 445, endPoint x: 1042, endPoint y: 450, distance: 541.0
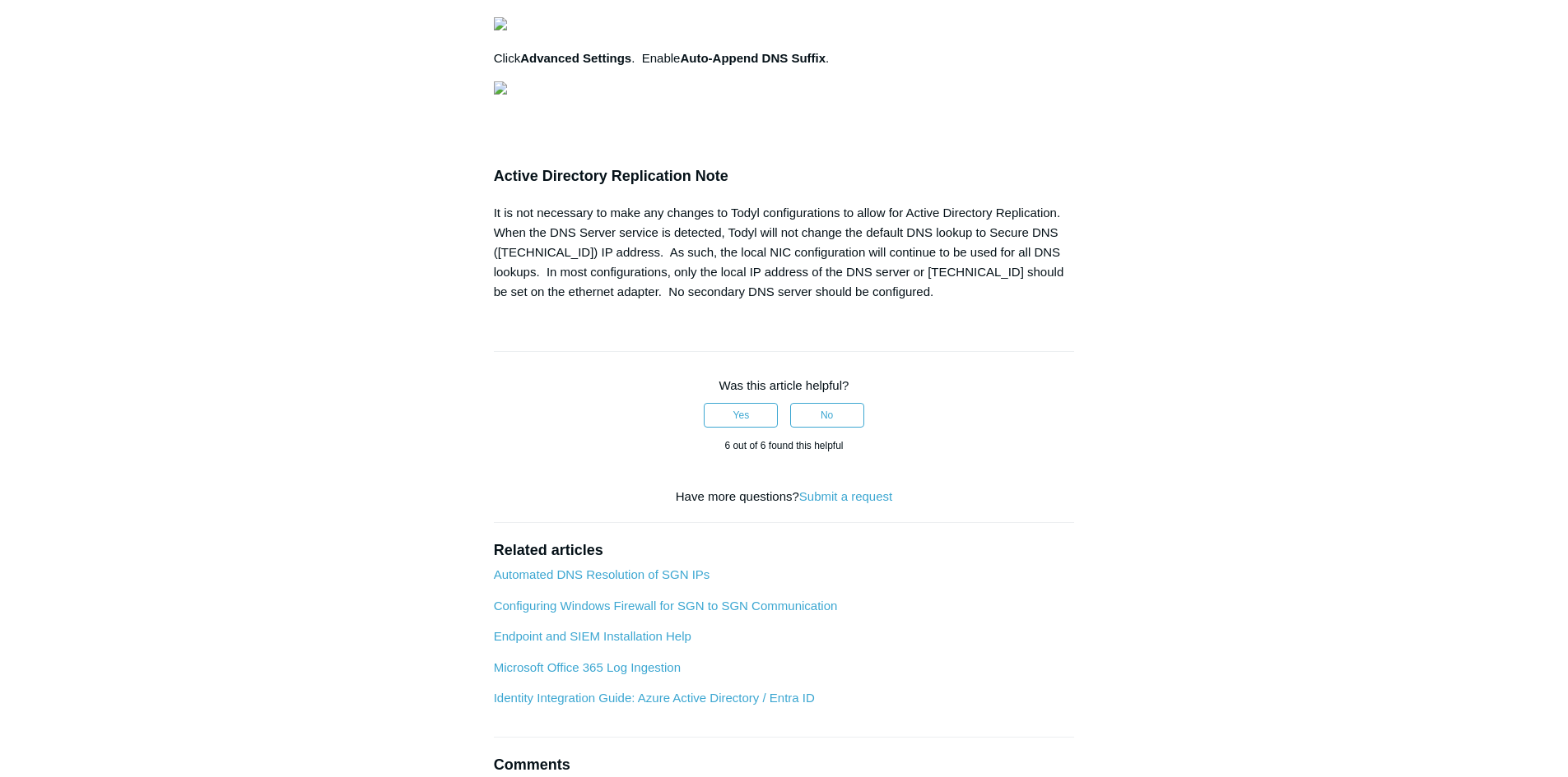
scroll to position [0, 457]
drag, startPoint x: 506, startPoint y: 421, endPoint x: 1061, endPoint y: 421, distance: 555.0
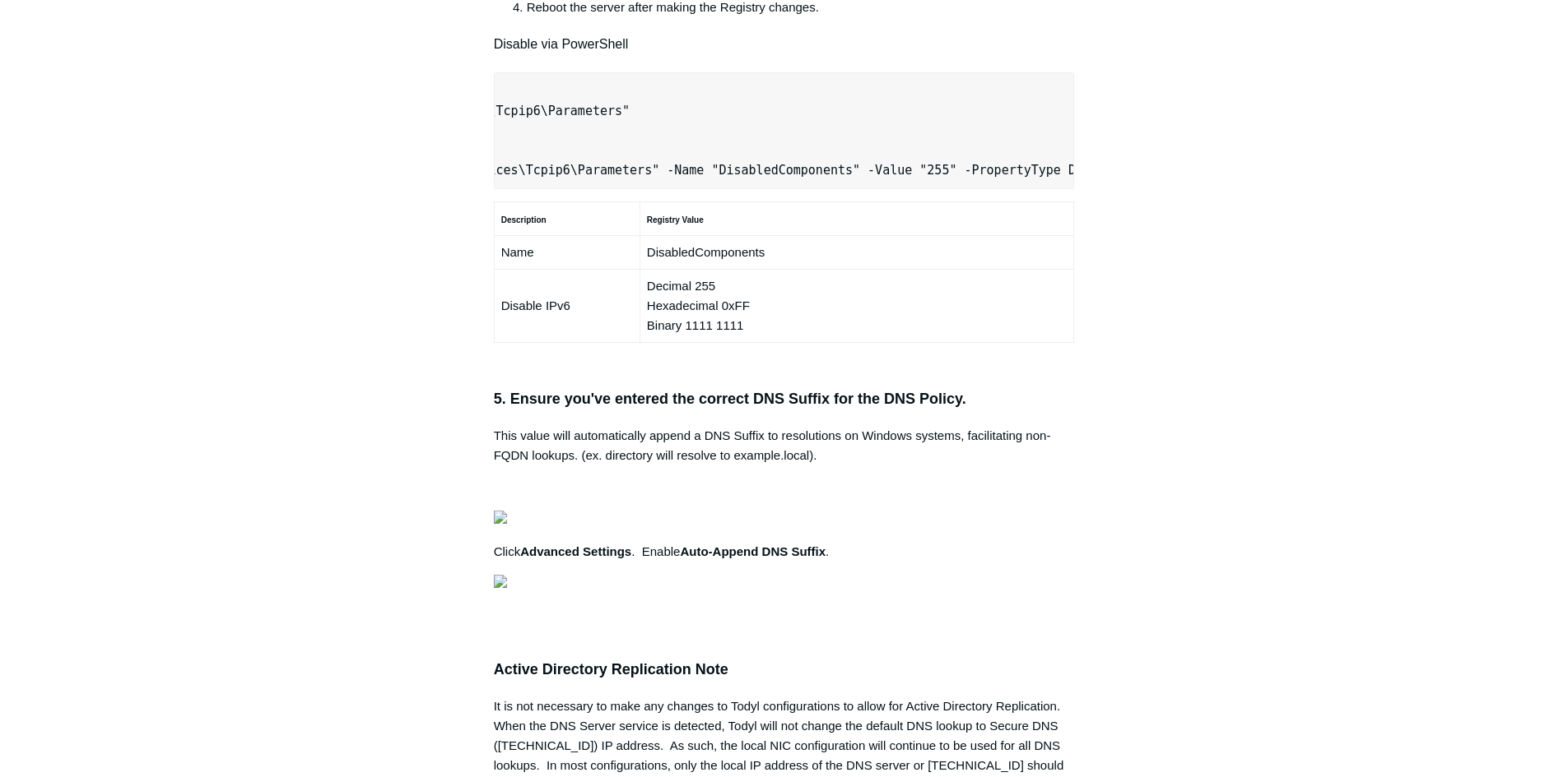
scroll to position [0, 9]
drag, startPoint x: 499, startPoint y: 389, endPoint x: 1037, endPoint y: 371, distance: 538.3
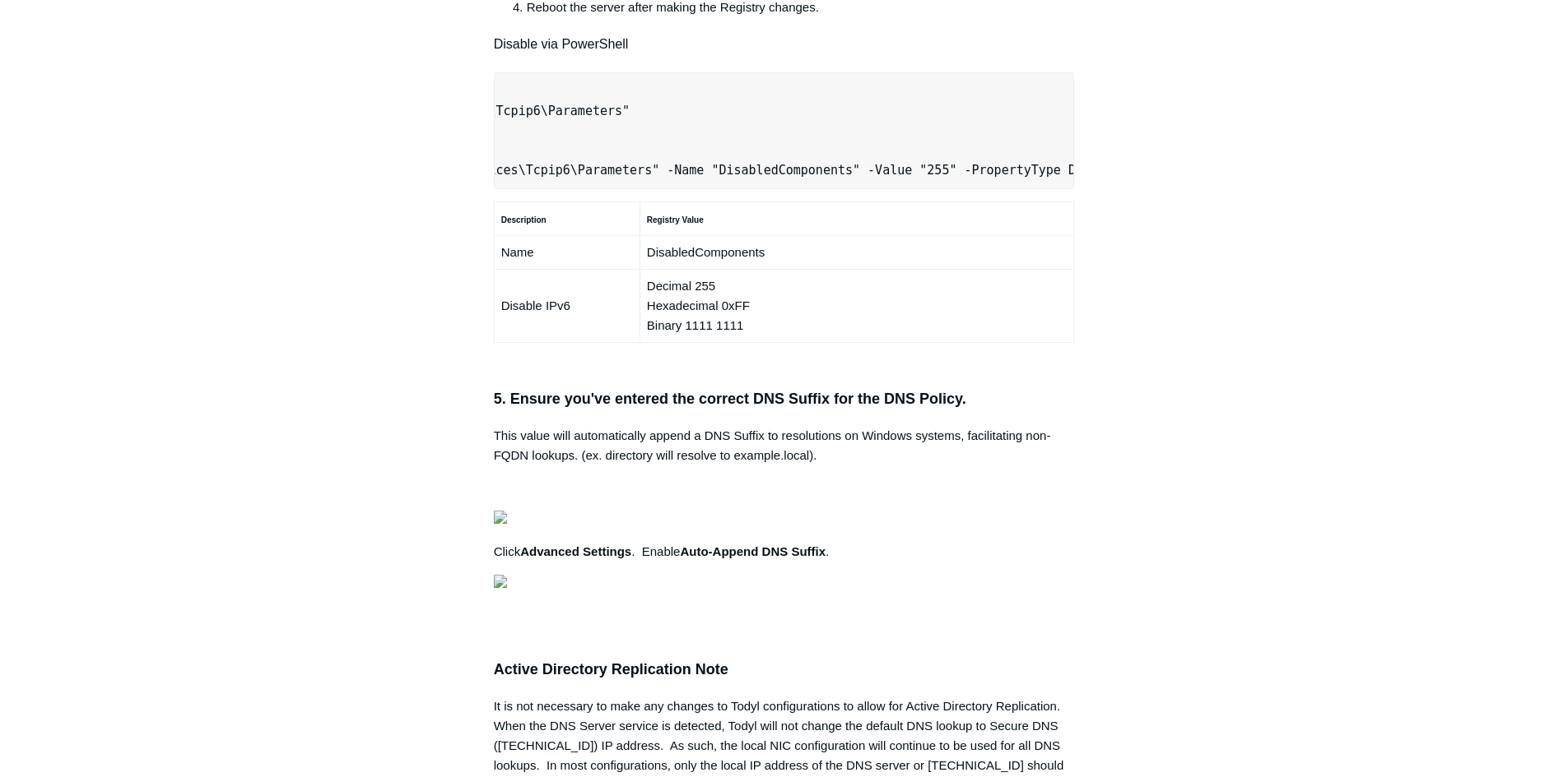
drag, startPoint x: 1065, startPoint y: 384, endPoint x: 375, endPoint y: 389, distance: 690.0
click at [374, 389] on div "Articles in this section Secure DNS - Single-Label Domains Using 3rd Party DNS …" at bounding box center [784, 208] width 954 height 2258
drag, startPoint x: 506, startPoint y: 385, endPoint x: 1129, endPoint y: 379, distance: 623.0
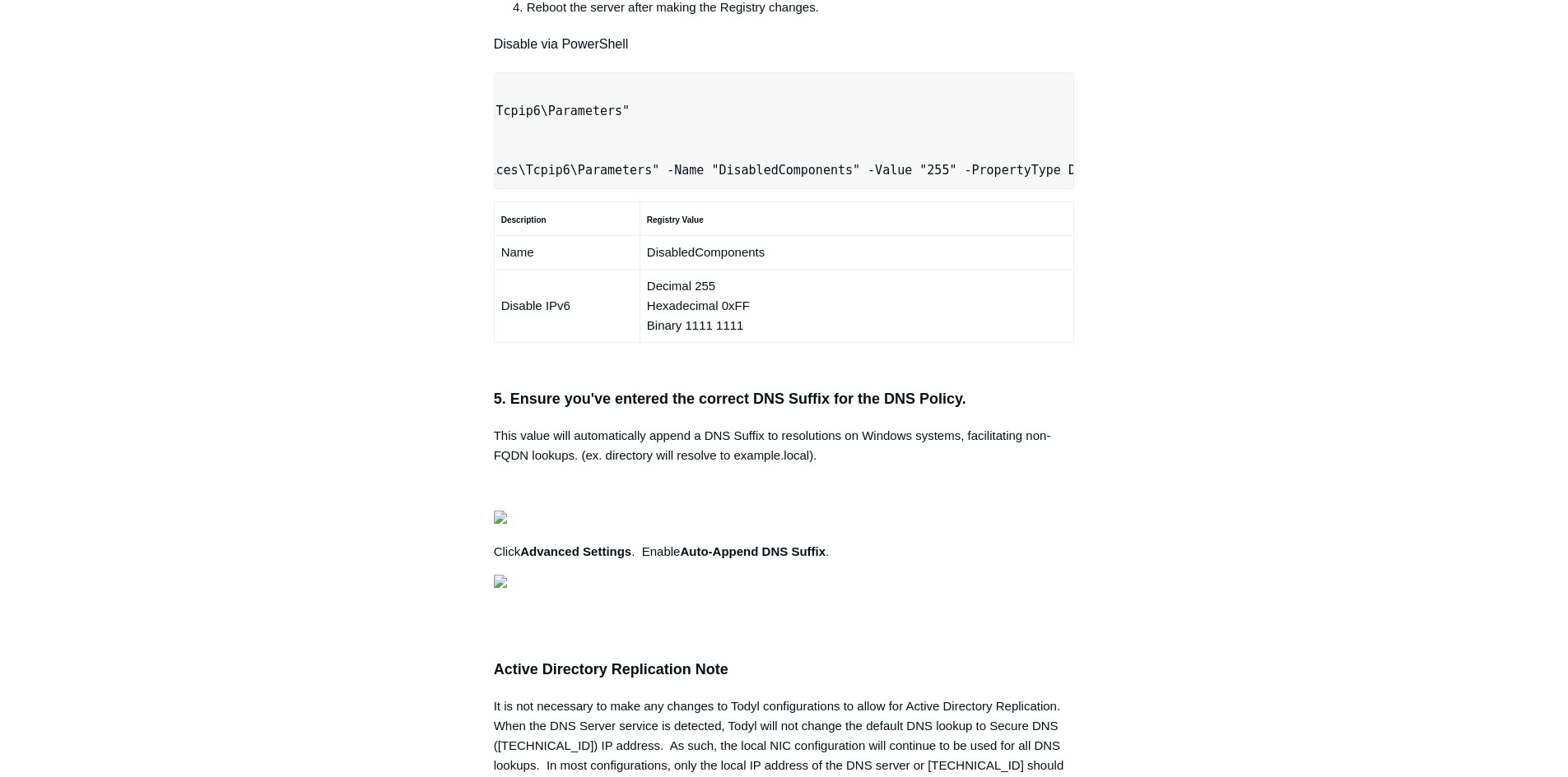
click at [1129, 379] on div "Articles in this section Secure DNS - Single-Label Domains Using 3rd Party DNS …" at bounding box center [784, 208] width 954 height 2258
click at [102, 323] on main "Todyl Support Center SASE & ZeroTrust - Secure DNS Configuration Articles in th…" at bounding box center [784, 164] width 1568 height 2349
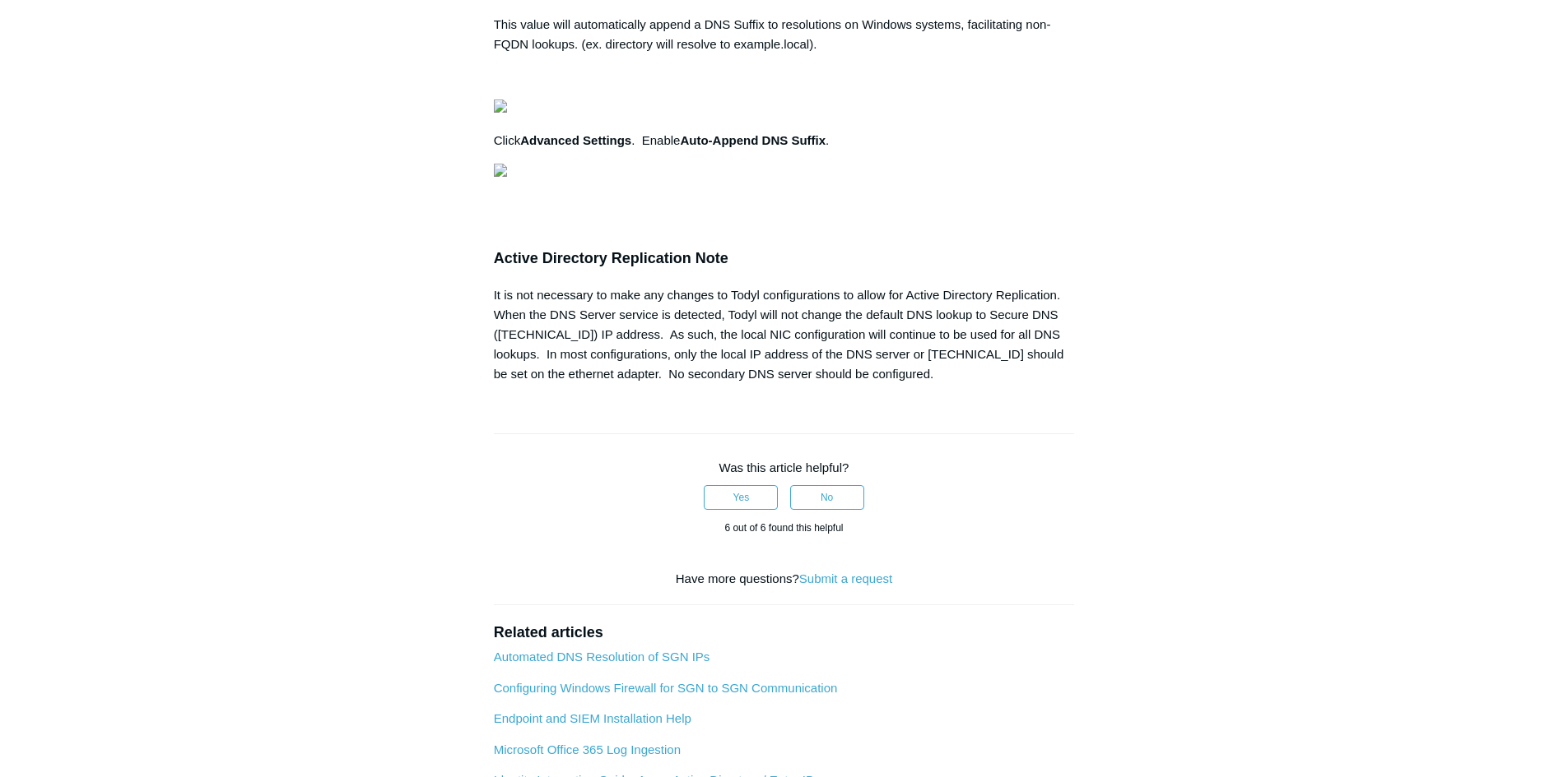
scroll to position [0, 0]
drag, startPoint x: 503, startPoint y: 443, endPoint x: 1035, endPoint y: 446, distance: 532.0
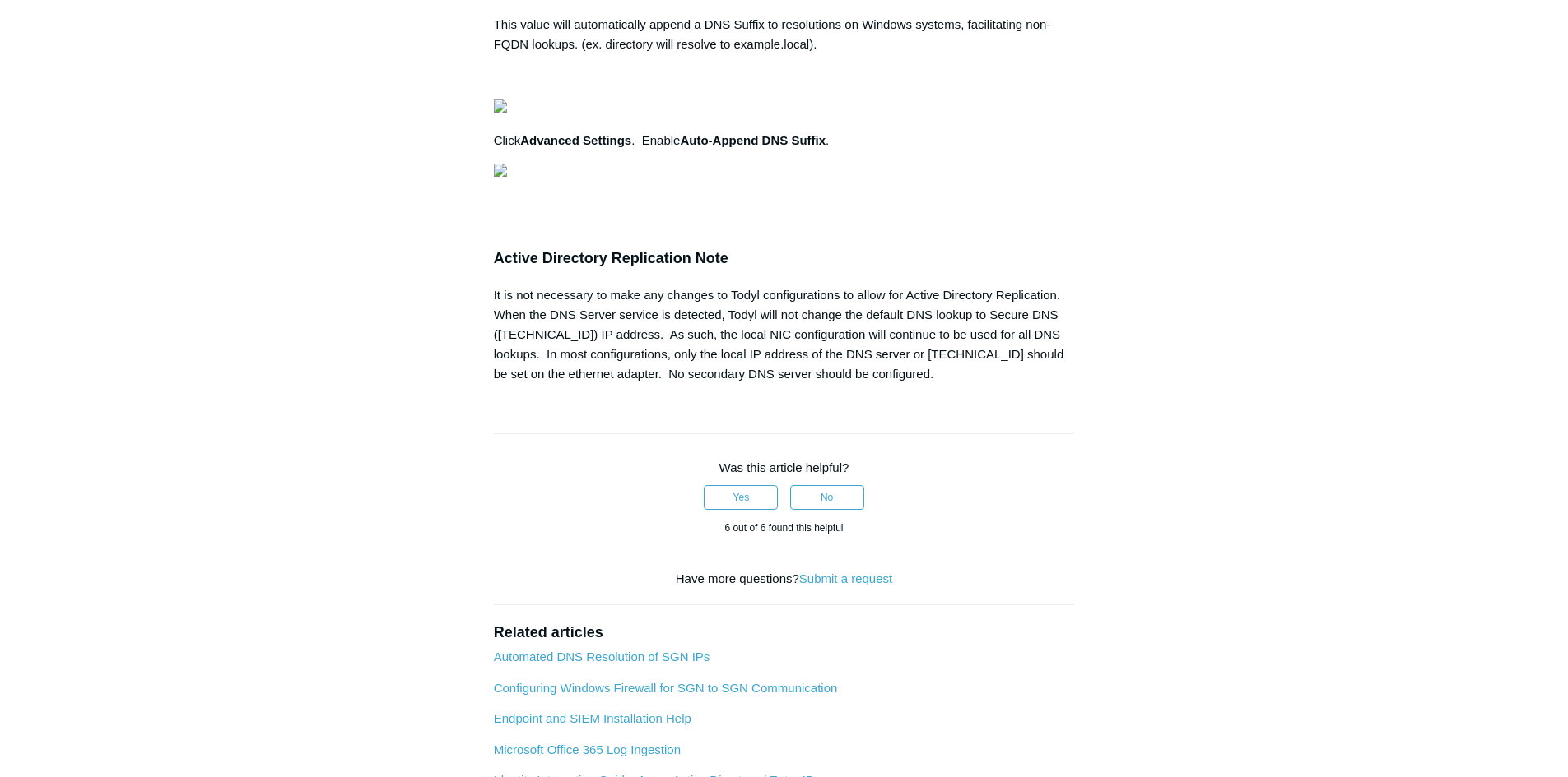
drag, startPoint x: 507, startPoint y: 501, endPoint x: 1060, endPoint y: 499, distance: 553.0
drag, startPoint x: 98, startPoint y: 385, endPoint x: 121, endPoint y: 394, distance: 24.7
